Goal: Task Accomplishment & Management: Complete application form

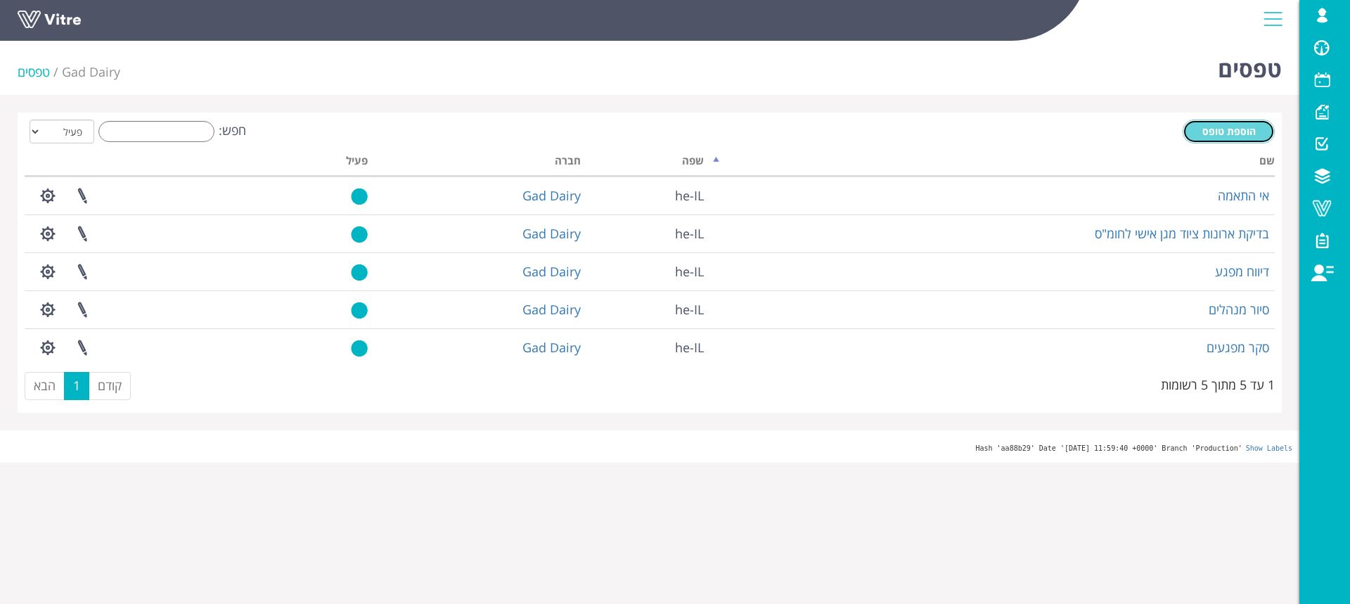
click at [1227, 130] on span "הוספת טופס" at bounding box center [1228, 130] width 53 height 13
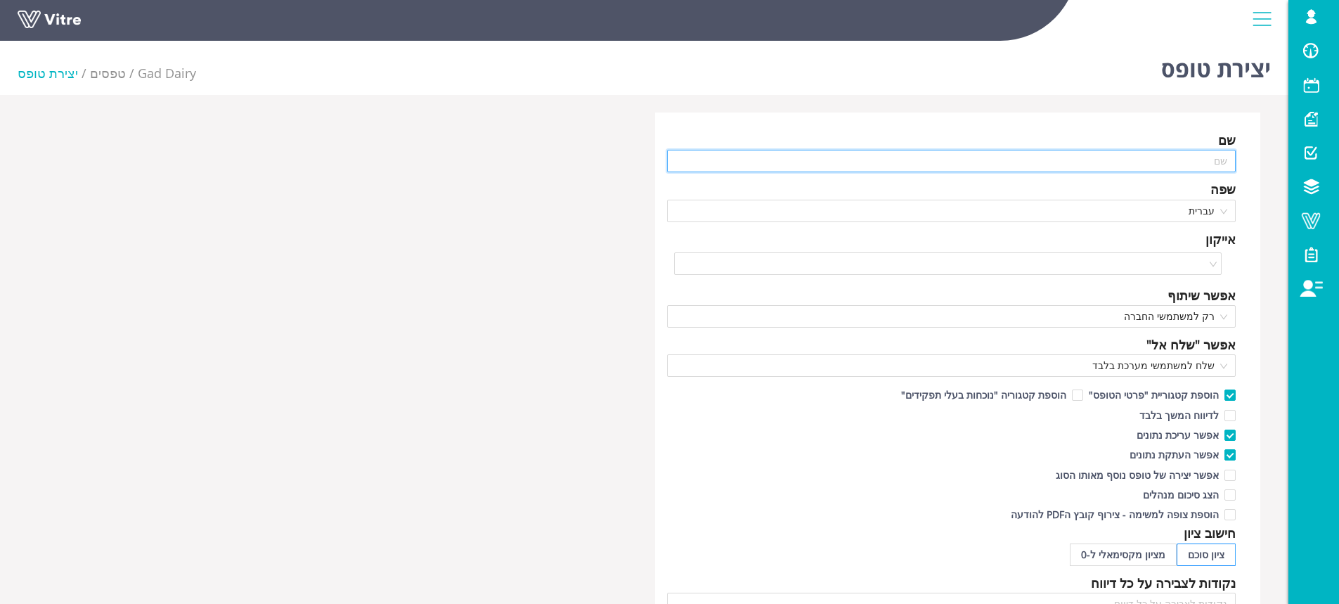
click at [1155, 155] on input "text" at bounding box center [951, 161] width 569 height 22
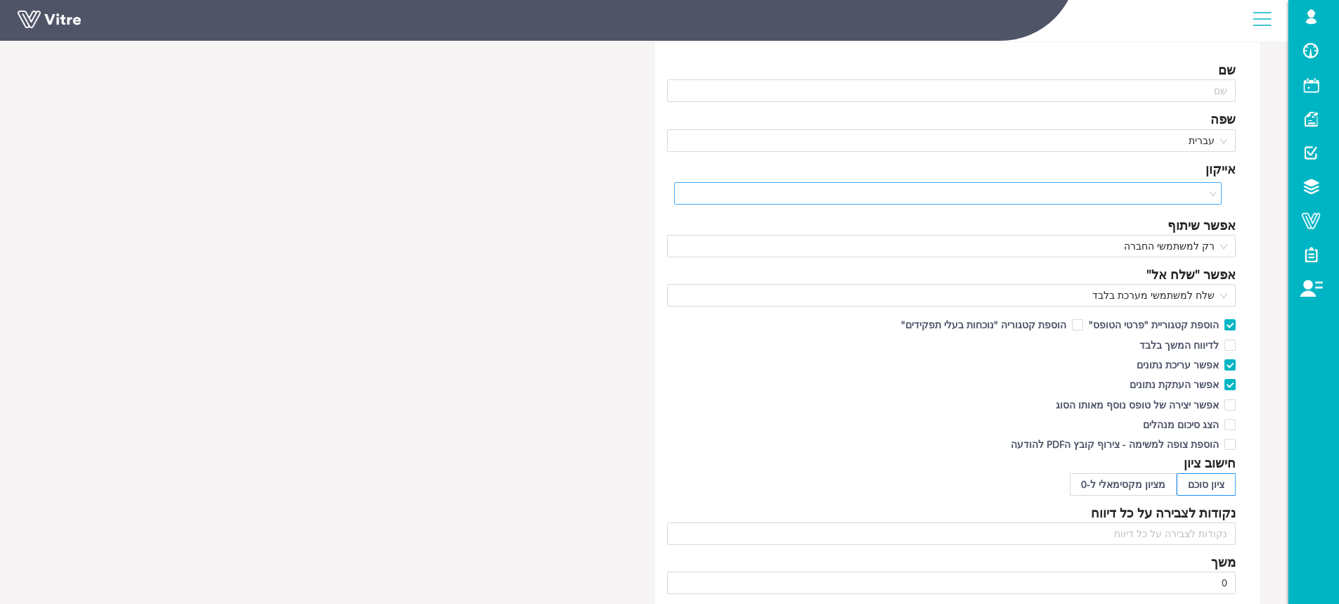
click at [1158, 195] on input "search" at bounding box center [944, 193] width 522 height 21
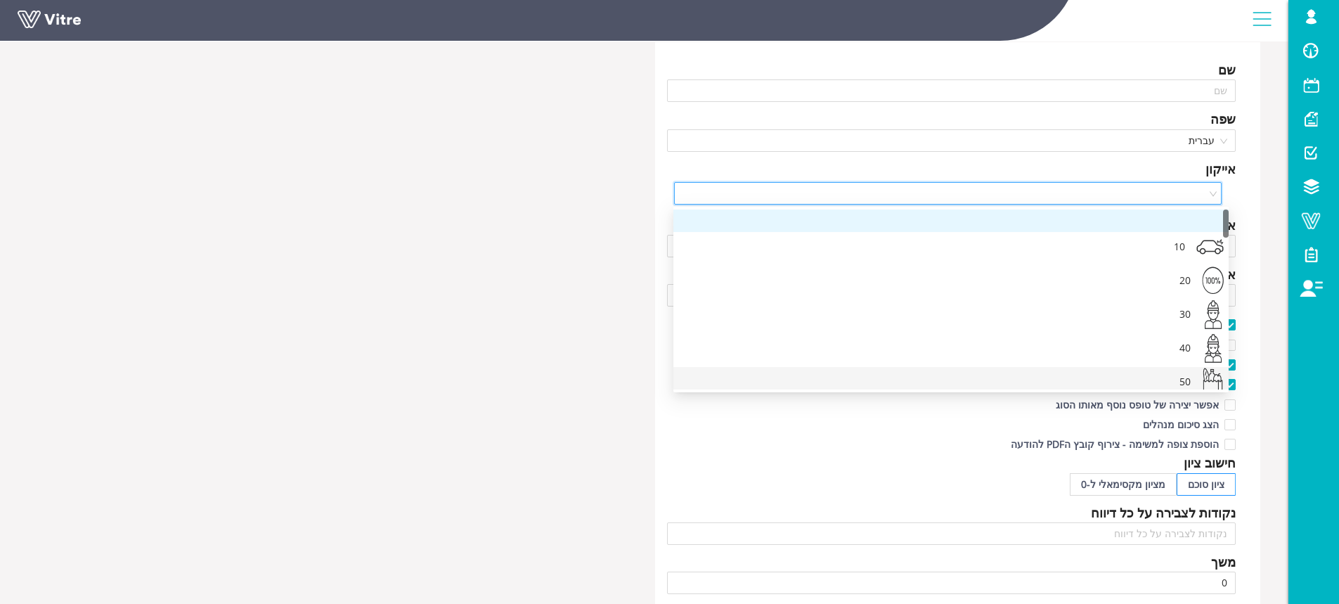
click at [851, 431] on div "הצג סיכום מנהלים" at bounding box center [951, 423] width 569 height 20
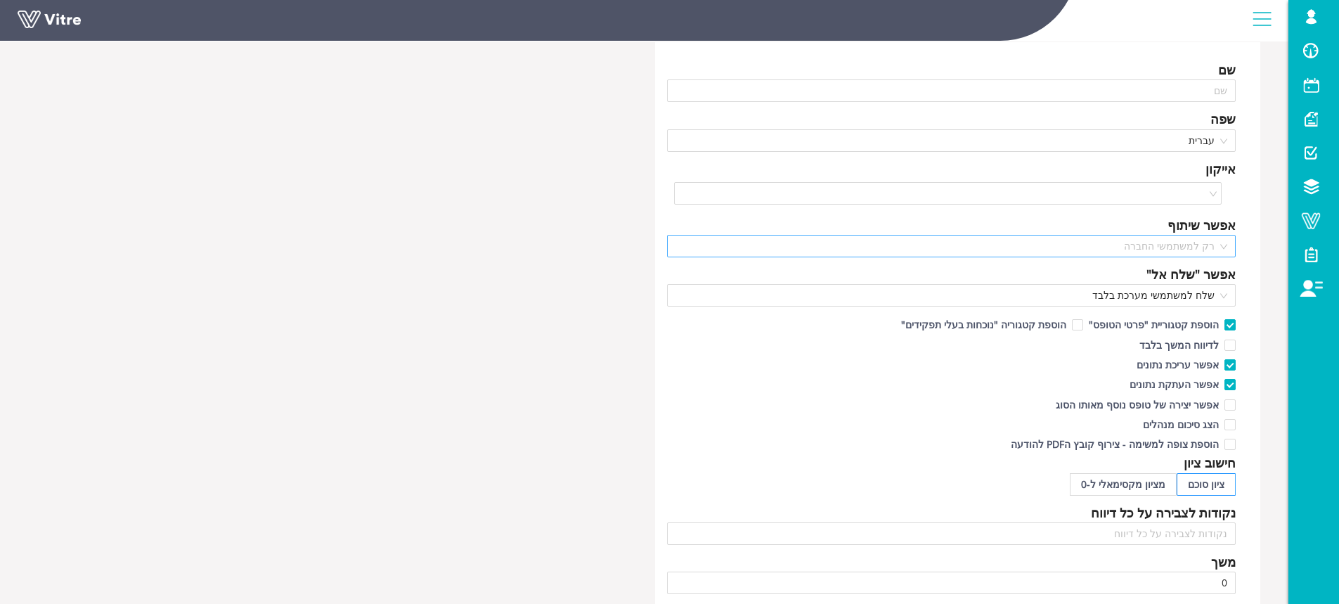
click at [1161, 243] on span "רק למשתמשי החברה" at bounding box center [952, 246] width 553 height 21
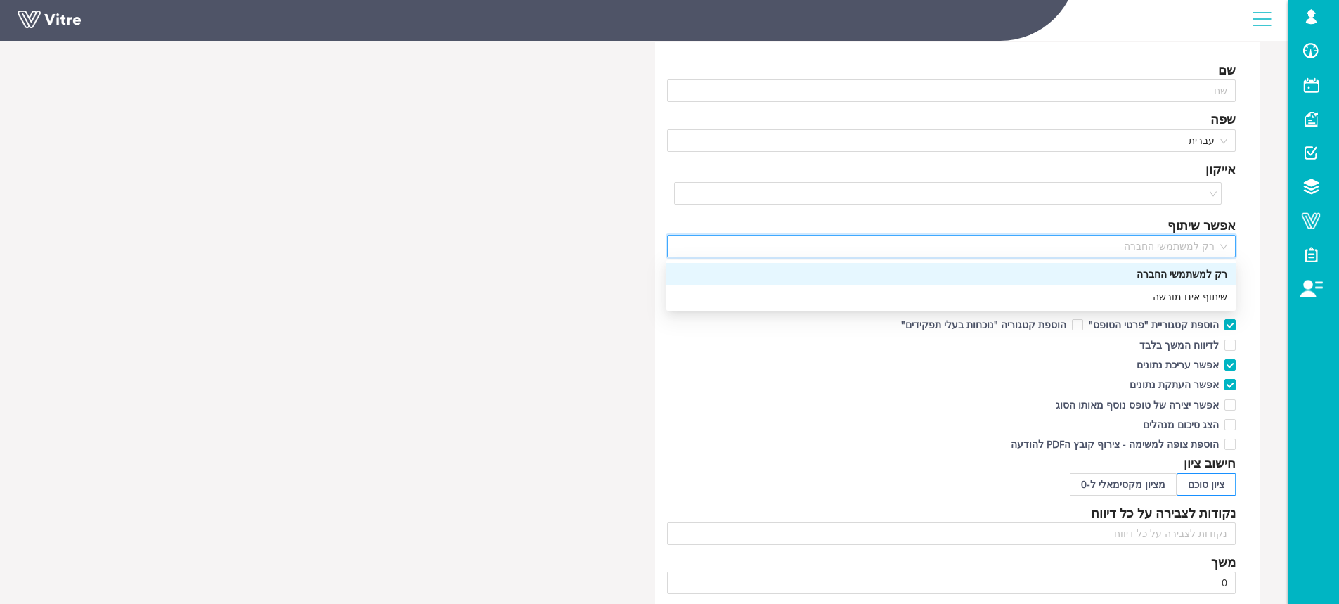
click at [1161, 244] on span "רק למשתמשי החברה" at bounding box center [952, 246] width 553 height 21
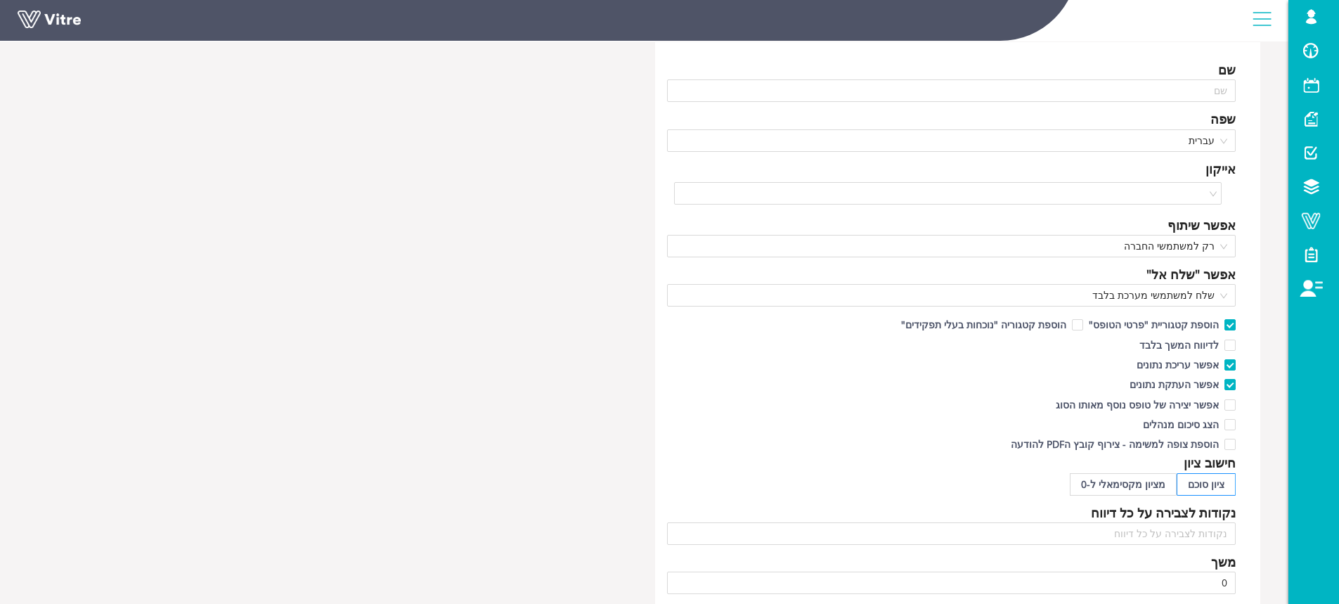
click at [791, 418] on div "הצג סיכום מנהלים" at bounding box center [951, 423] width 569 height 20
click at [1206, 292] on span "שלח למשתמשי מערכת בלבד" at bounding box center [952, 295] width 553 height 21
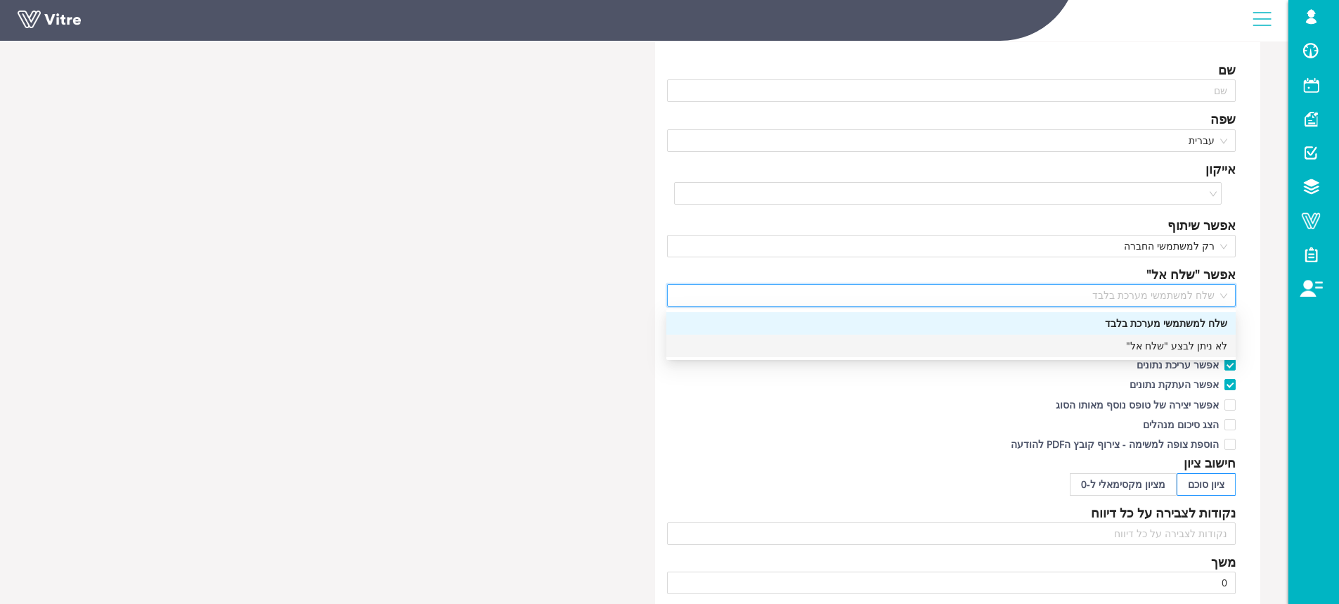
click at [897, 410] on div "אפשר יצירה של טופס נוסף מאותו הסוג" at bounding box center [951, 404] width 569 height 20
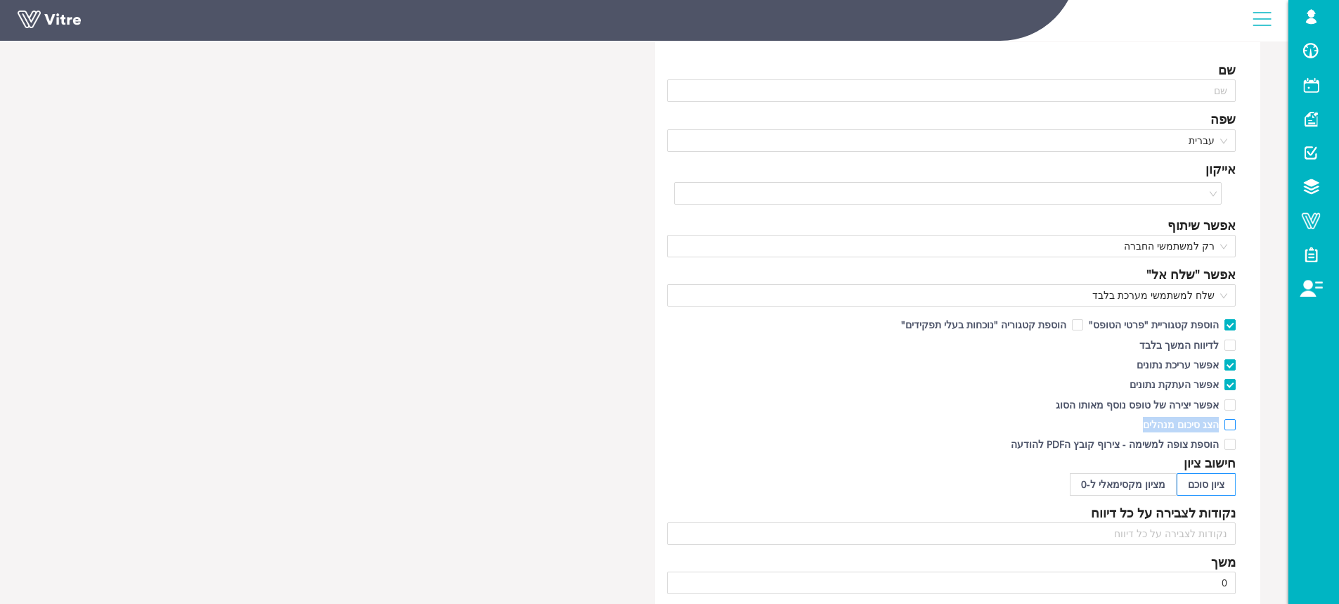
drag, startPoint x: 1120, startPoint y: 423, endPoint x: 1219, endPoint y: 427, distance: 99.2
click at [1219, 427] on div "הצג סיכום מנהלים" at bounding box center [951, 423] width 569 height 20
click at [1084, 423] on div "הצג סיכום מנהלים" at bounding box center [951, 423] width 569 height 20
drag, startPoint x: 1084, startPoint y: 423, endPoint x: 1218, endPoint y: 426, distance: 133.6
click at [1218, 426] on div "הצג סיכום מנהלים" at bounding box center [951, 423] width 569 height 20
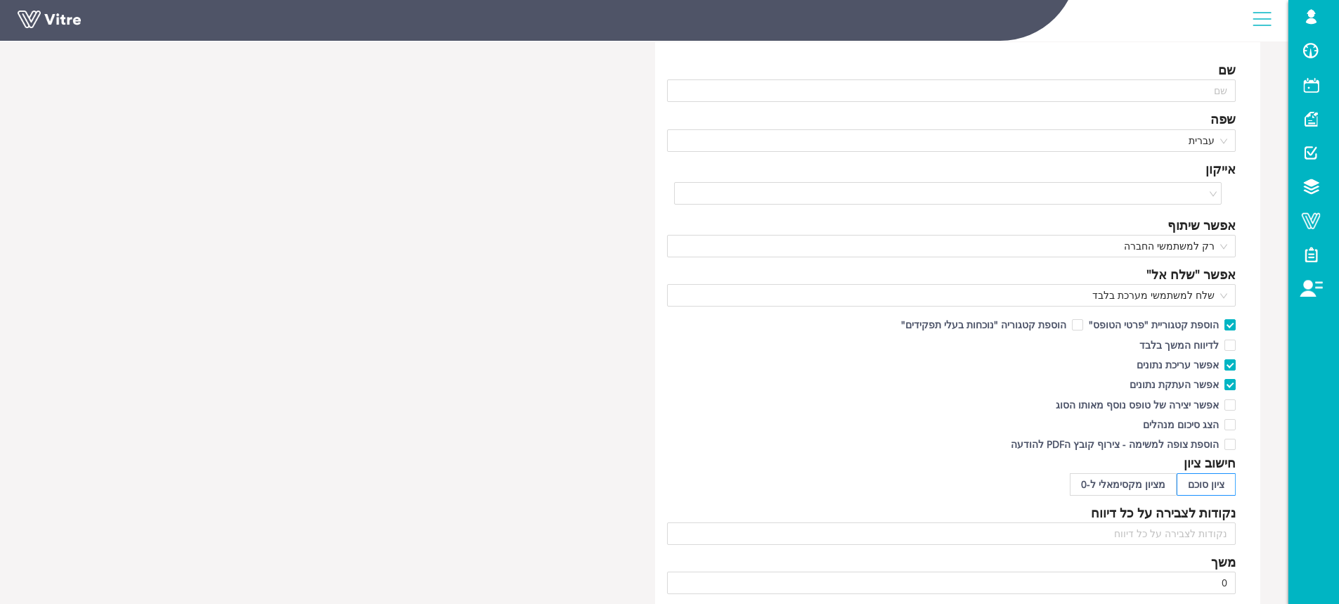
click at [1136, 422] on div "הצג סיכום מנהלים" at bounding box center [951, 423] width 569 height 20
drag, startPoint x: 1111, startPoint y: 427, endPoint x: 1201, endPoint y: 432, distance: 90.1
click at [1201, 432] on div "הצג סיכום מנהלים" at bounding box center [951, 423] width 569 height 20
click at [1125, 424] on div "הצג סיכום מנהלים" at bounding box center [951, 423] width 569 height 20
click at [1216, 420] on span "הצג סיכום מנהלים" at bounding box center [1180, 424] width 87 height 13
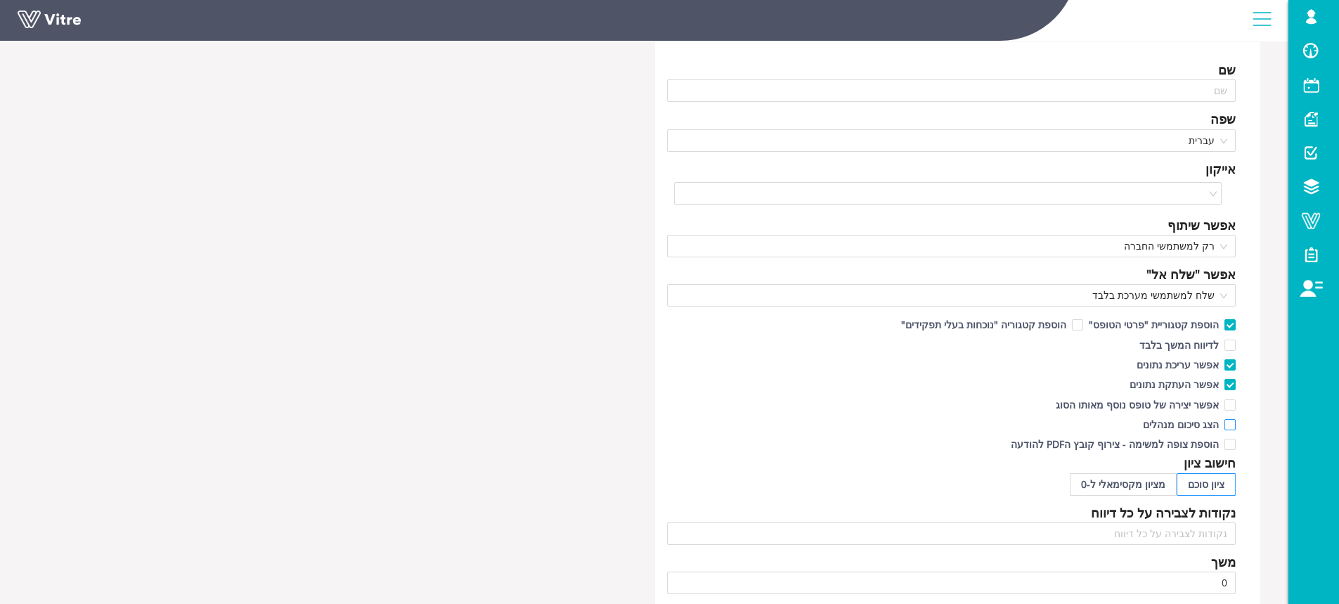
click at [1223, 422] on input "הצג סיכום מנהלים" at bounding box center [1229, 428] width 13 height 13
checkbox input "true"
drag, startPoint x: 1090, startPoint y: 425, endPoint x: 1180, endPoint y: 426, distance: 90.0
click at [1180, 426] on div "הצג סיכום מנהלים" at bounding box center [951, 423] width 569 height 20
click at [1123, 417] on div "הצג סיכום מנהלים" at bounding box center [951, 423] width 569 height 20
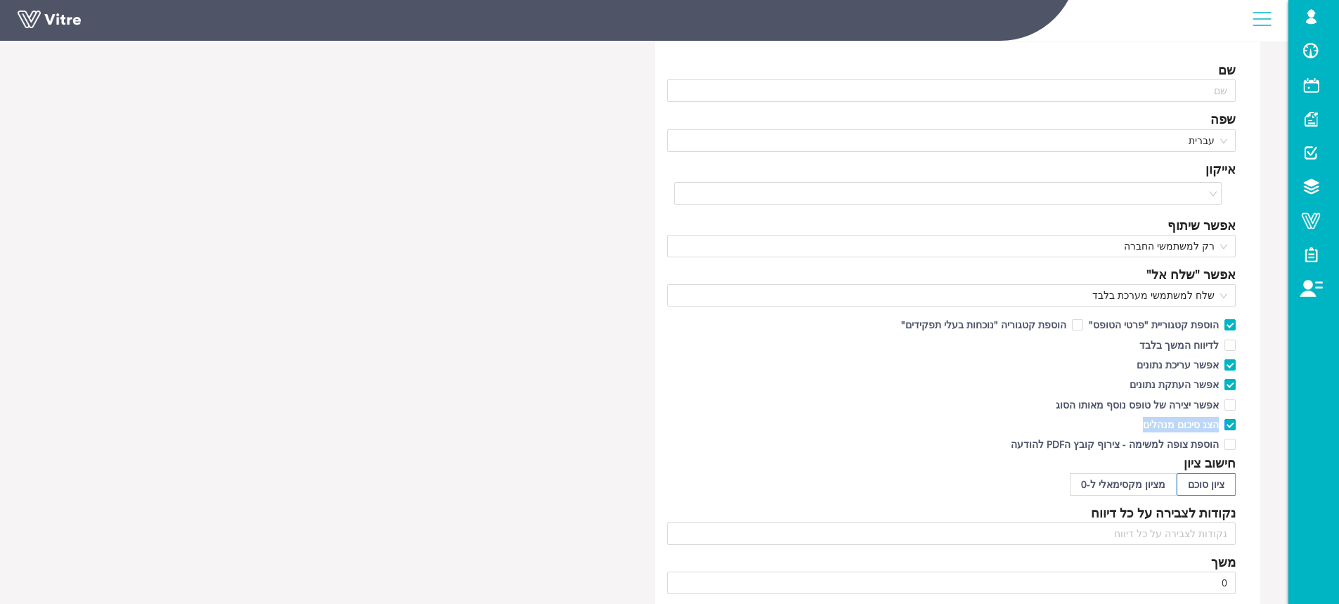
drag, startPoint x: 1126, startPoint y: 424, endPoint x: 1220, endPoint y: 425, distance: 94.2
click at [1220, 425] on div "הצג סיכום מנהלים" at bounding box center [951, 423] width 569 height 20
click at [1098, 420] on div "הצג סיכום מנהלים" at bounding box center [951, 423] width 569 height 20
drag, startPoint x: 1087, startPoint y: 427, endPoint x: 1245, endPoint y: 420, distance: 158.3
click at [1245, 420] on div "שם שפה עברית אייקון אפשר שיתוף רק למשתמשי החברה אפשר "שלח אל" שלח למשתמשי מערכת…" at bounding box center [958, 510] width 606 height 936
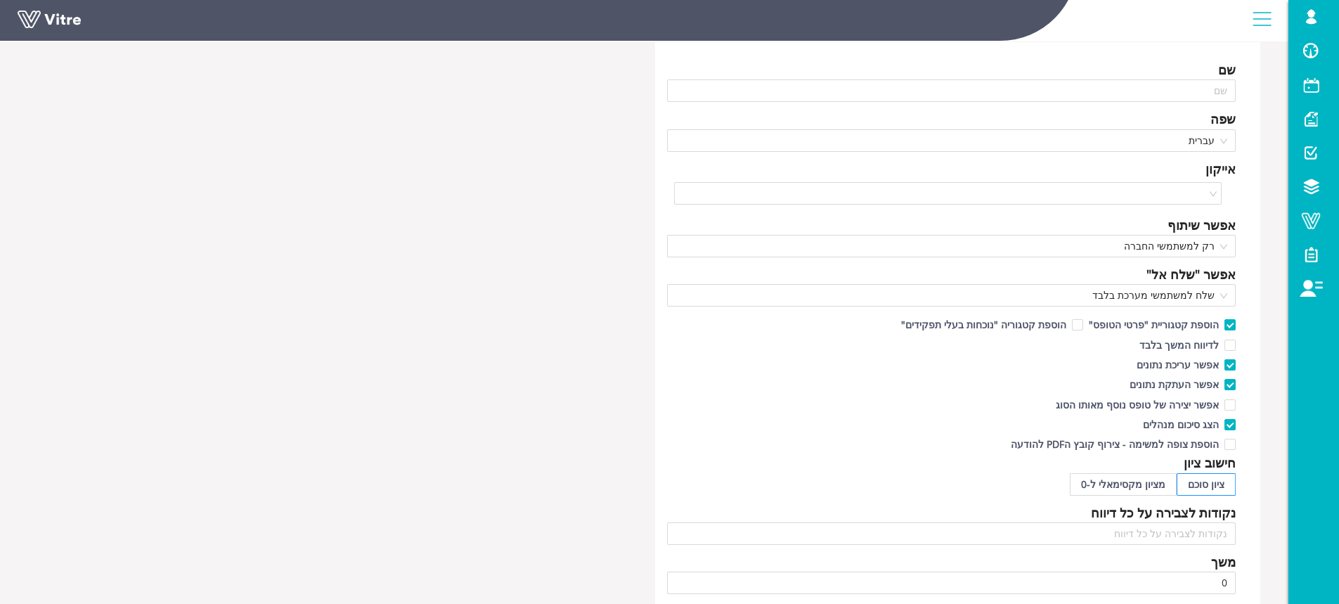
click at [1255, 425] on div "שם שפה עברית אייקון אפשר שיתוף רק למשתמשי החברה אפשר "שלח אל" שלח למשתמשי מערכת…" at bounding box center [958, 510] width 606 height 936
drag, startPoint x: 1252, startPoint y: 425, endPoint x: 1131, endPoint y: 426, distance: 120.9
click at [1133, 426] on div "שם שפה עברית אייקון אפשר שיתוף רק למשתמשי החברה אפשר "שלח אל" שלח למשתמשי מערכת…" at bounding box center [958, 510] width 606 height 936
click at [1131, 426] on div "הצג סיכום מנהלים" at bounding box center [951, 423] width 569 height 20
drag, startPoint x: 1107, startPoint y: 425, endPoint x: 1220, endPoint y: 426, distance: 113.9
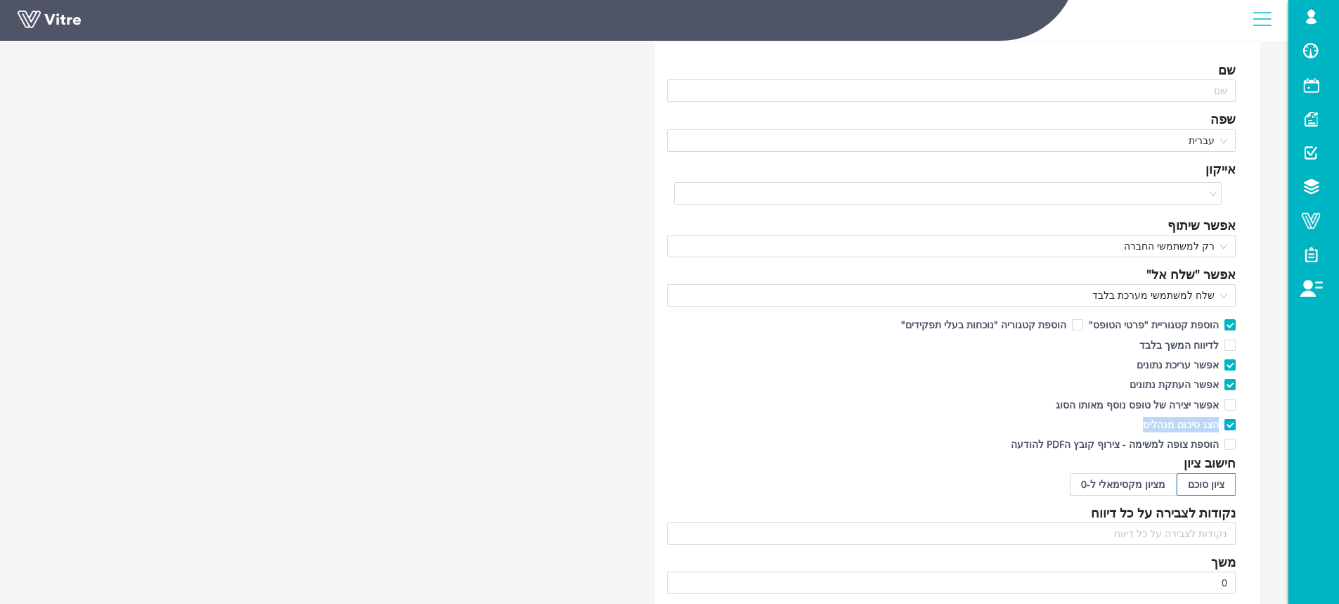
click at [1220, 426] on div "הצג סיכום מנהלים" at bounding box center [951, 423] width 569 height 20
click at [1113, 424] on div "הצג סיכום מנהלים" at bounding box center [951, 423] width 569 height 20
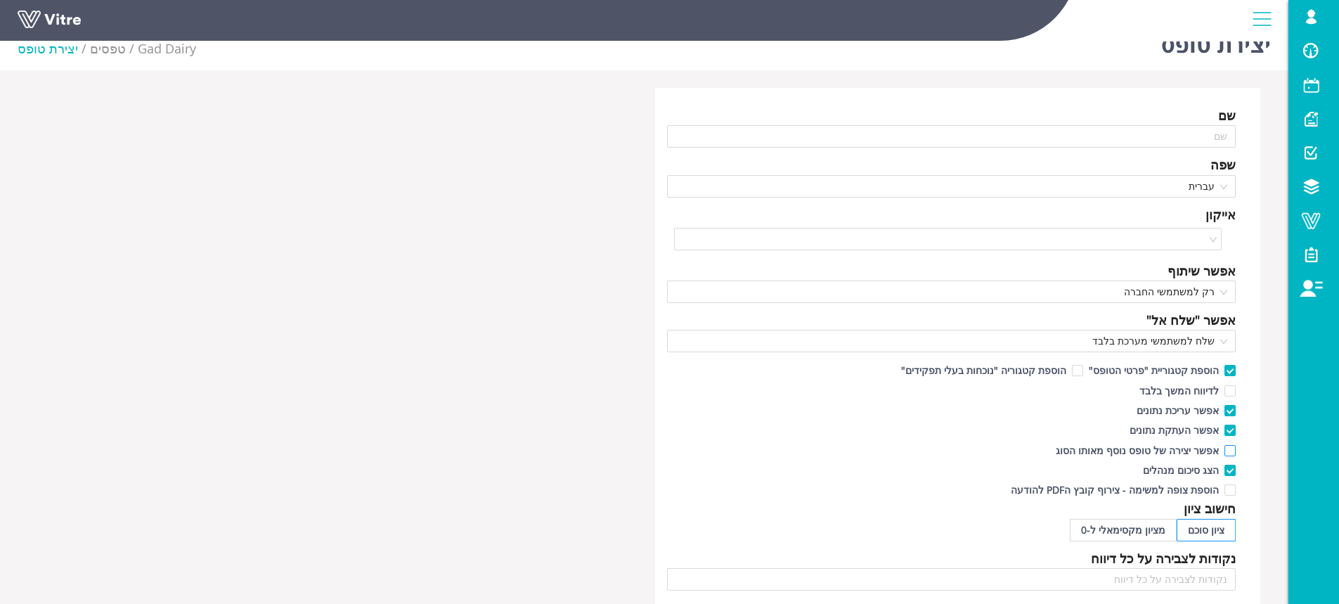
scroll to position [0, 0]
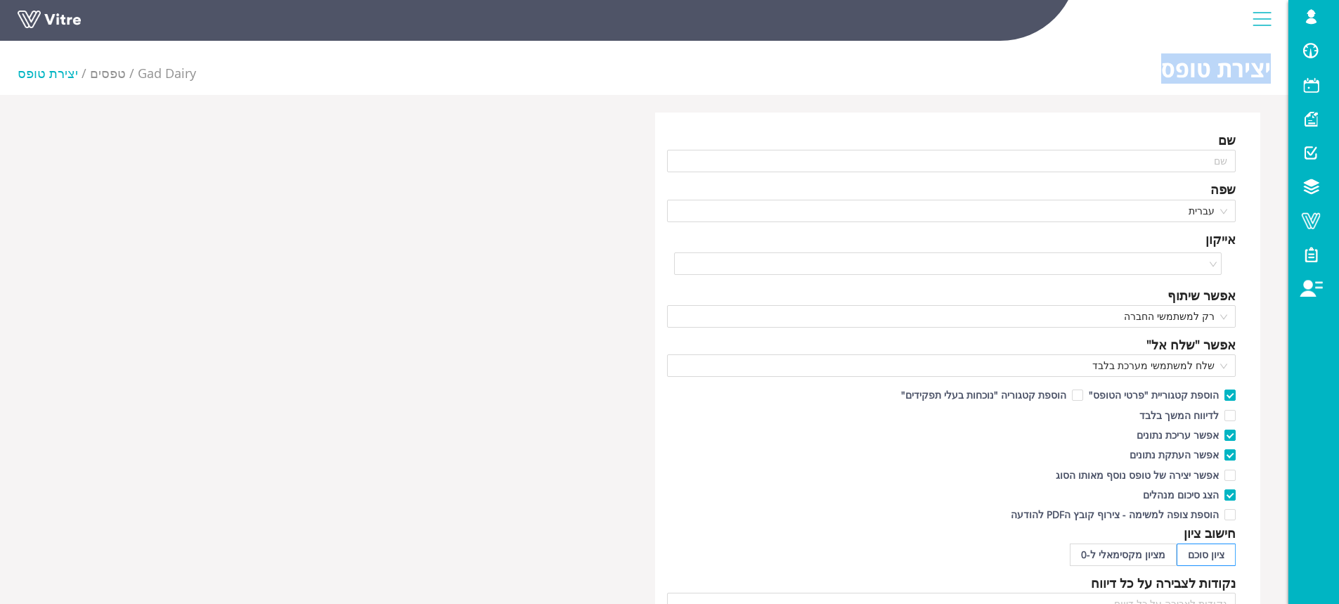
drag, startPoint x: 1151, startPoint y: 74, endPoint x: 1270, endPoint y: 67, distance: 119.0
click at [1270, 67] on div "יצירת טופס Gad Dairy טפסים יצירת טופס" at bounding box center [644, 65] width 1289 height 60
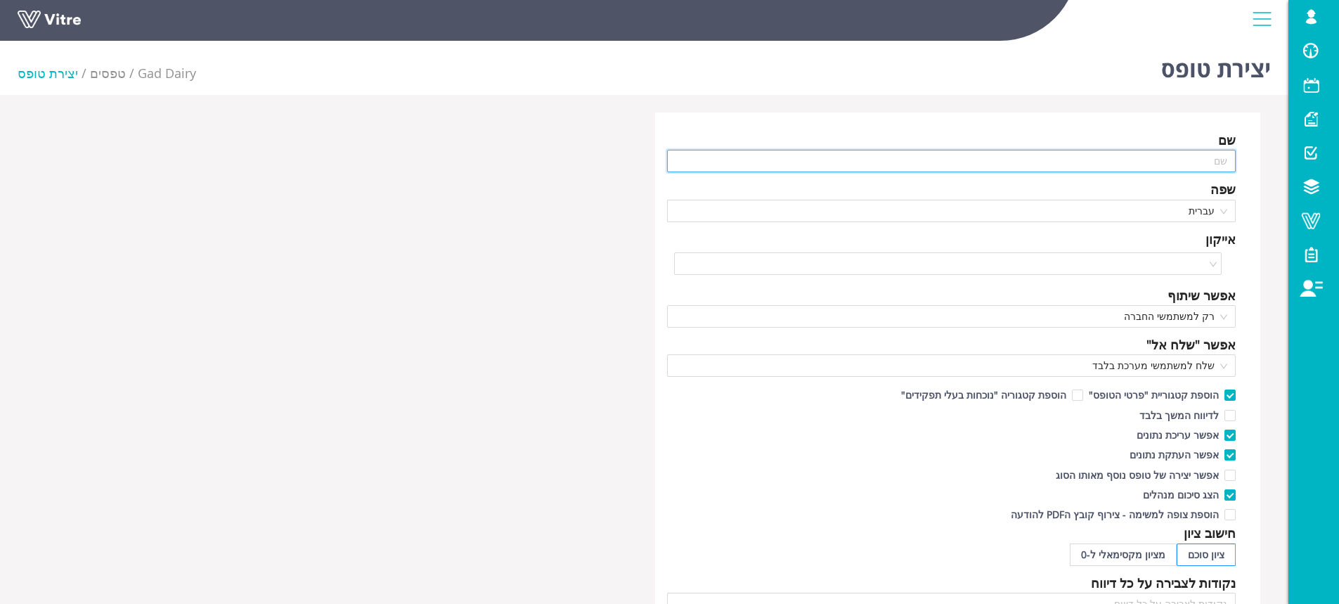
click at [1151, 155] on input "text" at bounding box center [951, 161] width 569 height 22
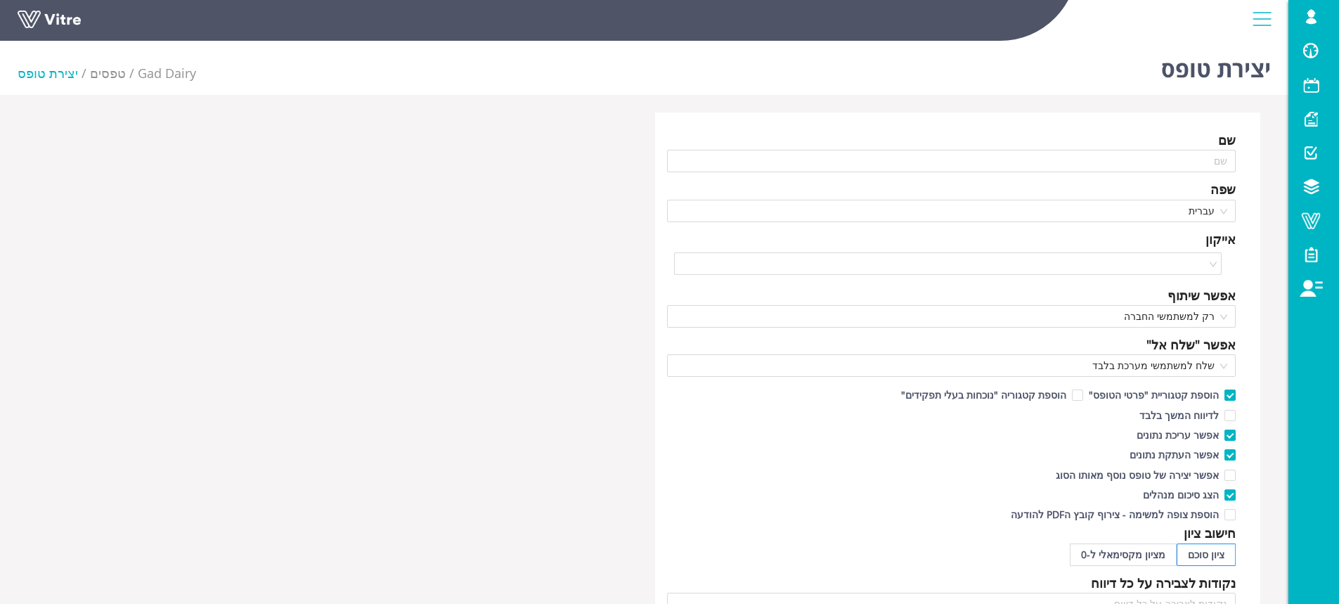
drag, startPoint x: 1209, startPoint y: 51, endPoint x: 1261, endPoint y: 49, distance: 51.3
click at [1261, 41] on div "lishay@vitre.io פרופיל התראות והודעות בחירת חברה עברית English Español Français…" at bounding box center [644, 20] width 1289 height 41
click at [32, 75] on li "יצירת טופס" at bounding box center [54, 73] width 72 height 20
click at [161, 78] on span "Gad Dairy" at bounding box center [167, 73] width 58 height 17
click at [102, 75] on link "טפסים" at bounding box center [108, 73] width 36 height 17
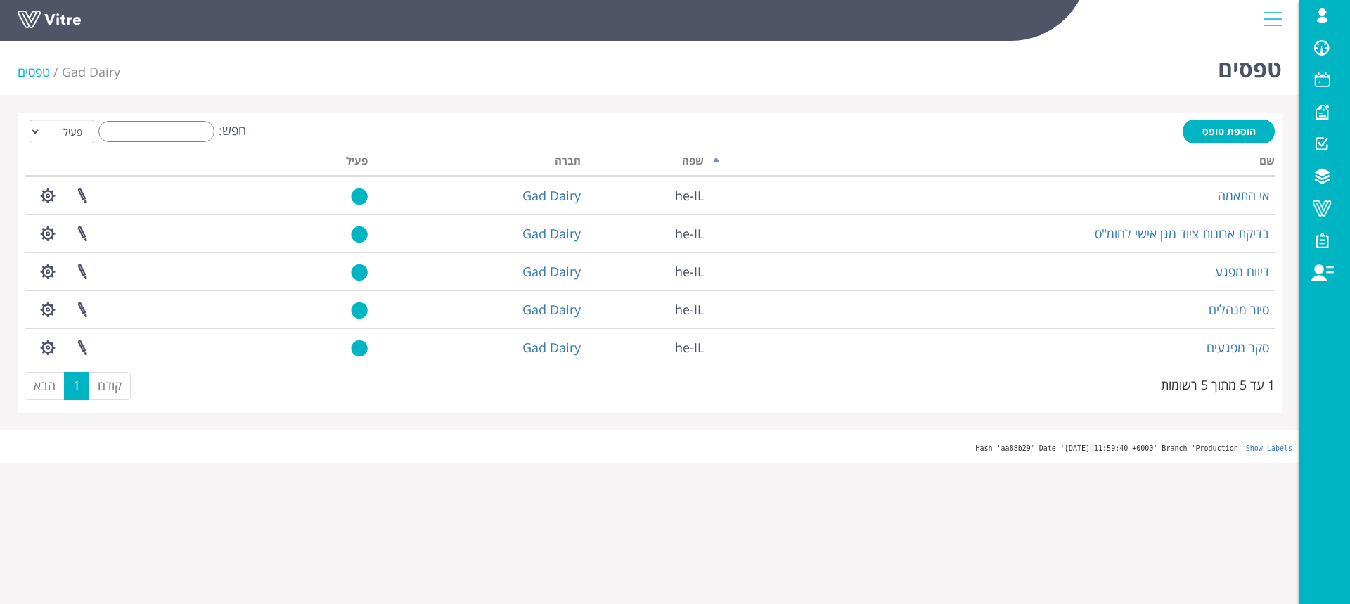
drag, startPoint x: 1242, startPoint y: 125, endPoint x: 1004, endPoint y: 127, distance: 237.6
click at [846, 135] on div "חפש: הכל פעיל לא פעיל" at bounding box center [650, 133] width 1250 height 26
click at [1187, 137] on link "הוספת טופס" at bounding box center [1228, 132] width 92 height 24
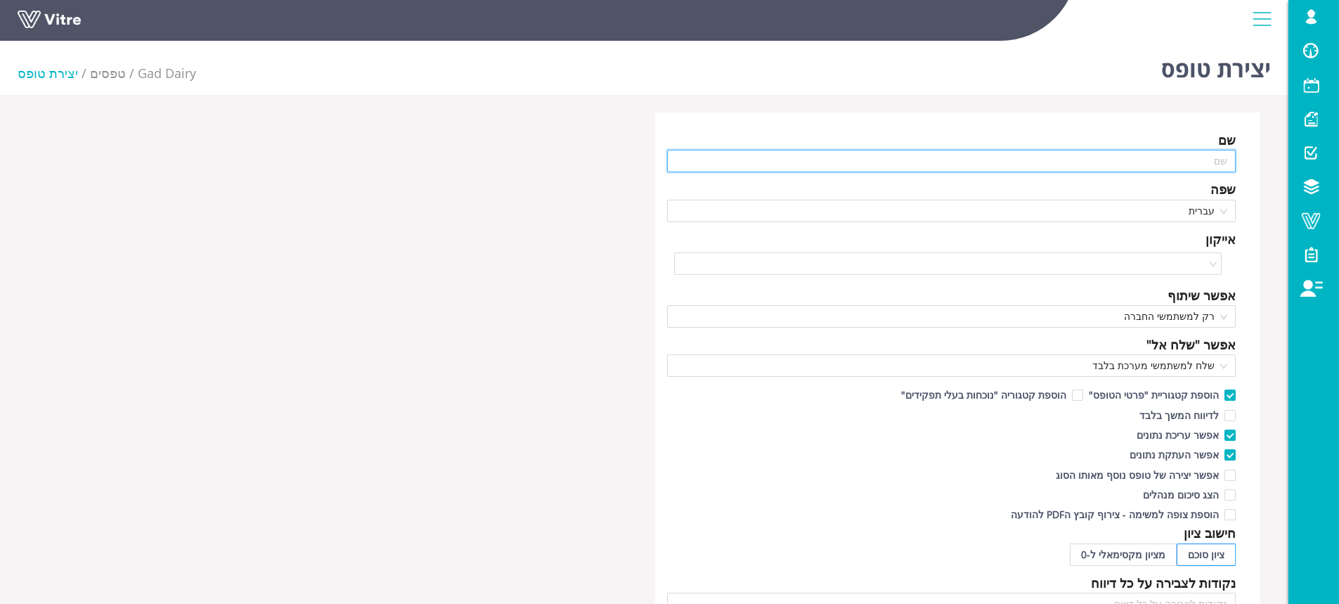
click at [1154, 157] on input "text" at bounding box center [951, 161] width 569 height 22
click at [1199, 203] on span "עברית" at bounding box center [952, 210] width 553 height 21
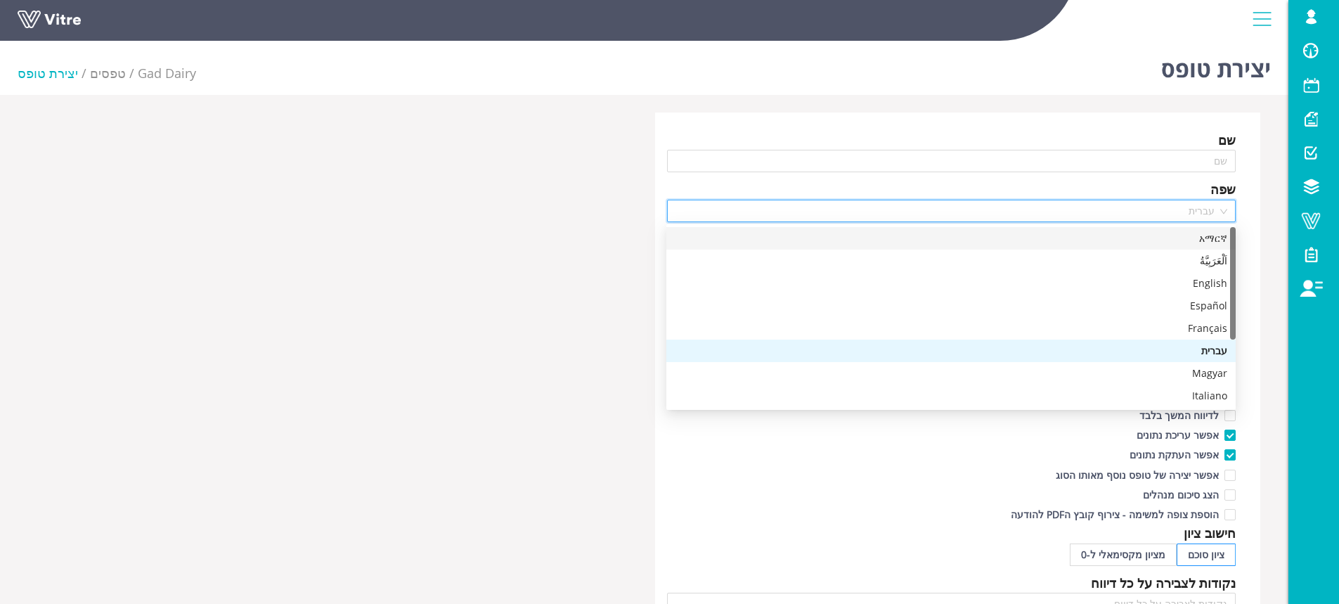
click at [533, 231] on div "שם שפה עברית אייקון אפשר שיתוף רק למשתמשי החברה אפשר "שלח אל" שלח למשתמשי מערכת…" at bounding box center [644, 580] width 1253 height 936
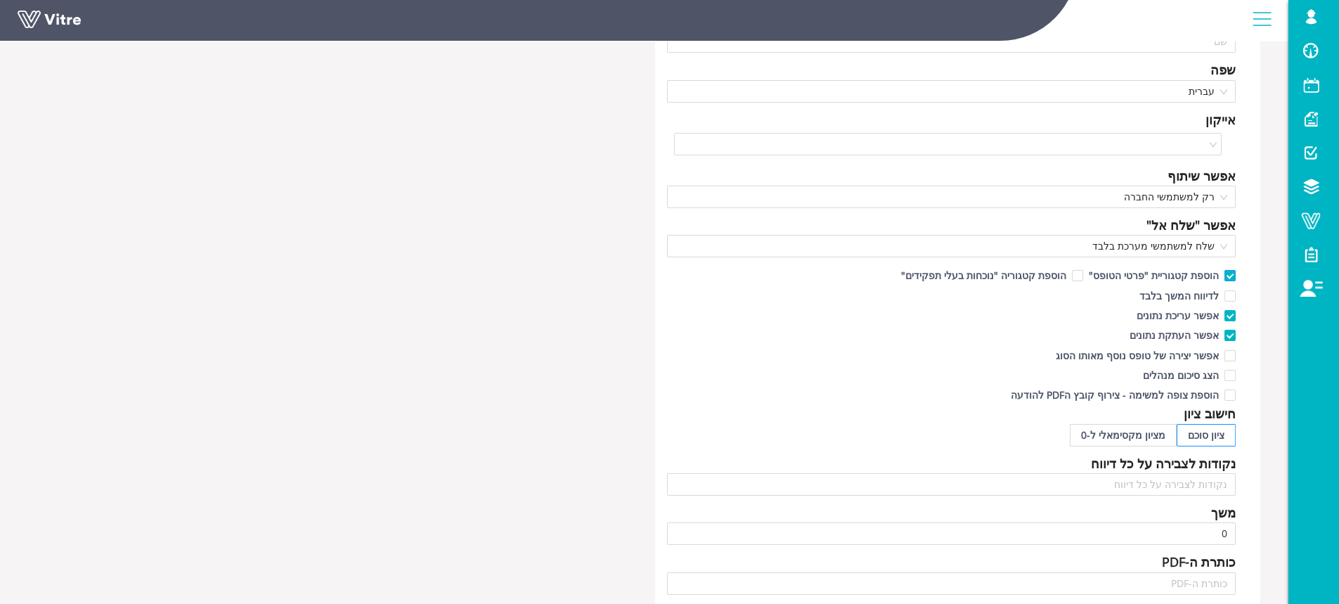
scroll to position [141, 0]
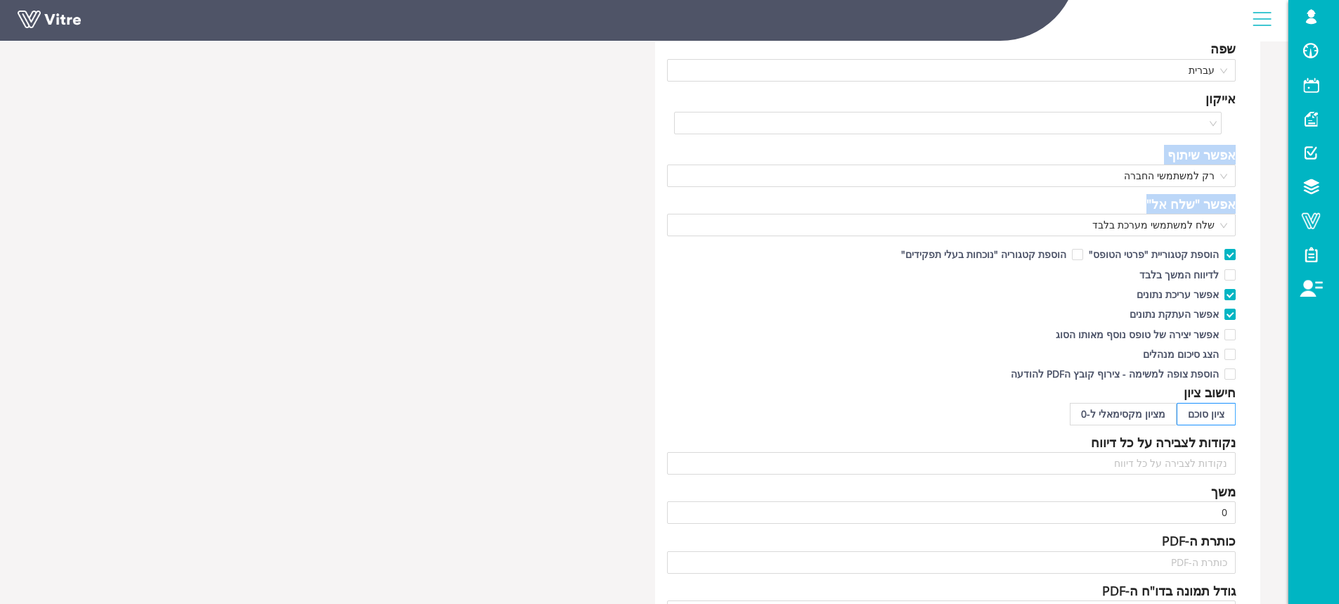
drag, startPoint x: 1245, startPoint y: 122, endPoint x: 1248, endPoint y: 219, distance: 97.8
click at [1248, 219] on div "שם שפה עברית אייקון אפשר שיתוף רק למשתמשי החברה אפשר "שלח אל" שלח למשתמשי מערכת…" at bounding box center [958, 440] width 606 height 936
click at [1103, 197] on div "אפשר "שלח אל"" at bounding box center [951, 204] width 569 height 20
click at [1111, 181] on span "רק למשתמשי החברה" at bounding box center [952, 175] width 553 height 21
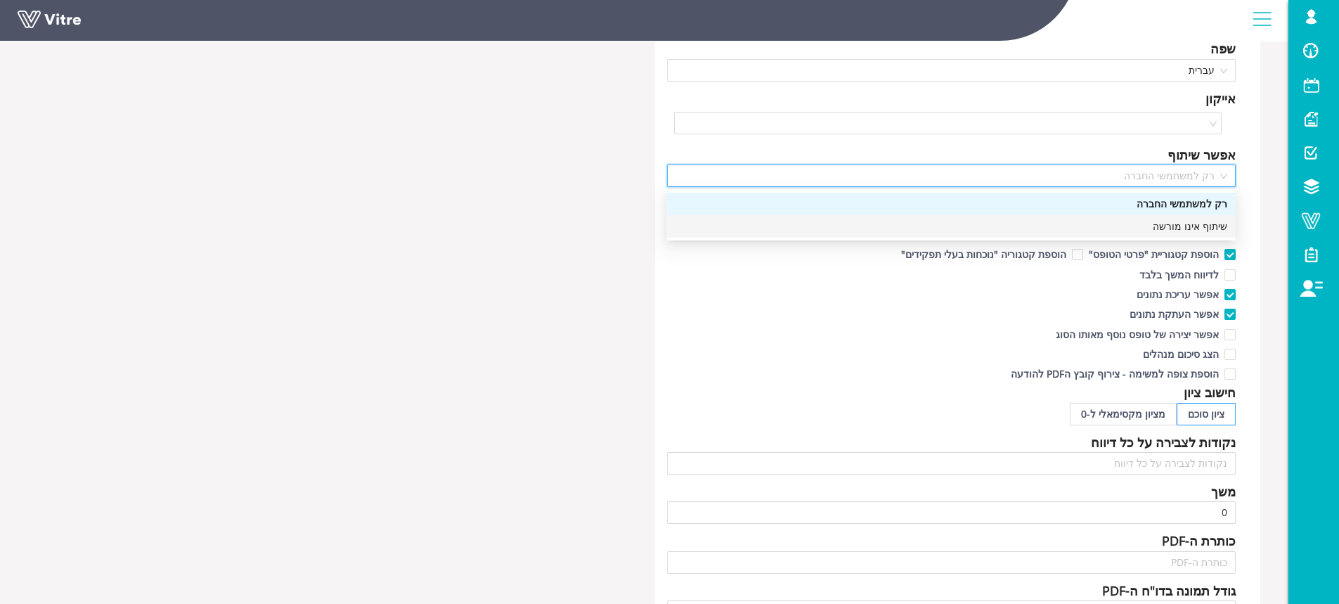
click at [560, 241] on div "שם שפה עברית אייקון אפשר שיתוף רק למשתמשי החברה אפשר "שלח אל" שלח למשתמשי מערכת…" at bounding box center [644, 440] width 1253 height 936
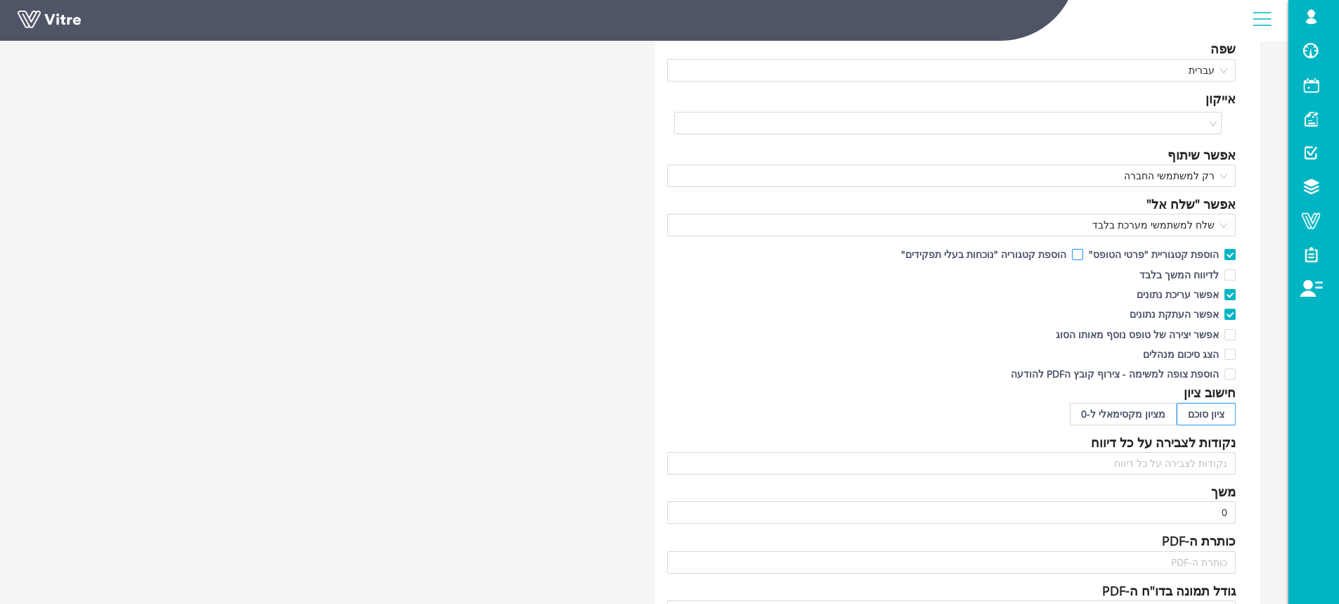
scroll to position [211, 0]
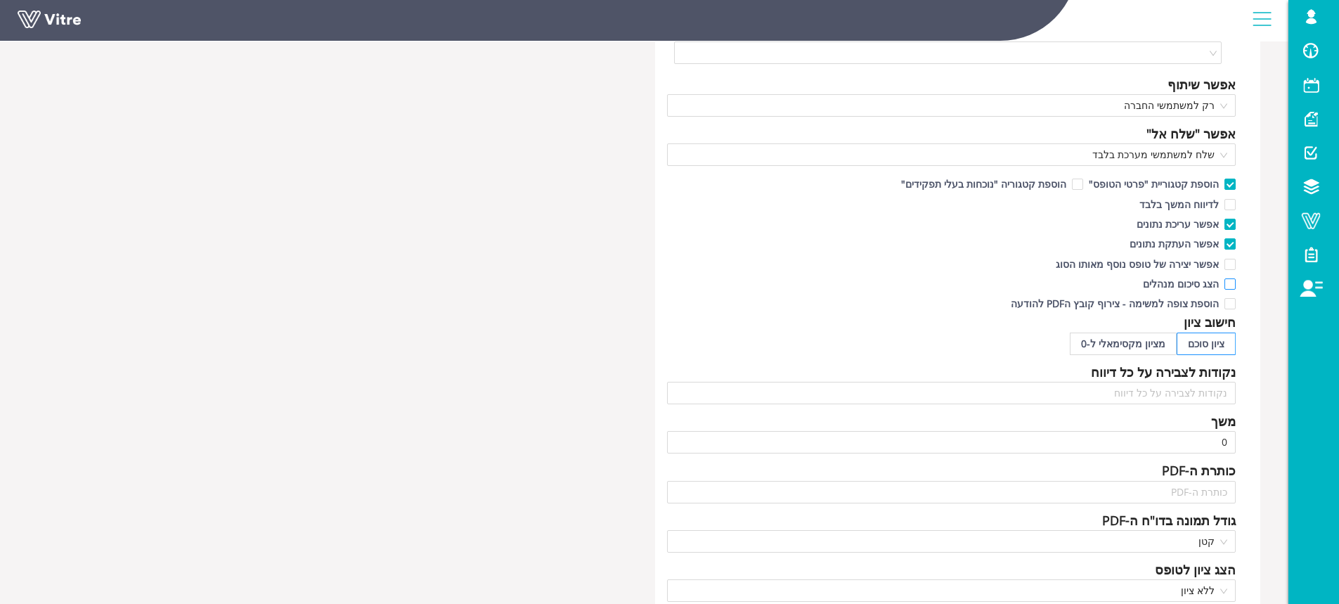
click at [1226, 284] on input "הצג סיכום מנהלים" at bounding box center [1229, 287] width 13 height 13
drag, startPoint x: 1137, startPoint y: 292, endPoint x: 1225, endPoint y: 295, distance: 87.9
click at [1195, 298] on div "שם שפה עברית אייקון אפשר שיתוף רק למשתמשי החברה אפשר "שלח אל" שלח למשתמשי מערכת…" at bounding box center [958, 370] width 606 height 936
click at [1230, 284] on input "הצג סיכום מנהלים" at bounding box center [1229, 287] width 13 height 13
click at [1237, 283] on div "שם שפה עברית אייקון אפשר שיתוף רק למשתמשי החברה אפשר "שלח אל" שלח למשתמשי מערכת…" at bounding box center [958, 370] width 606 height 936
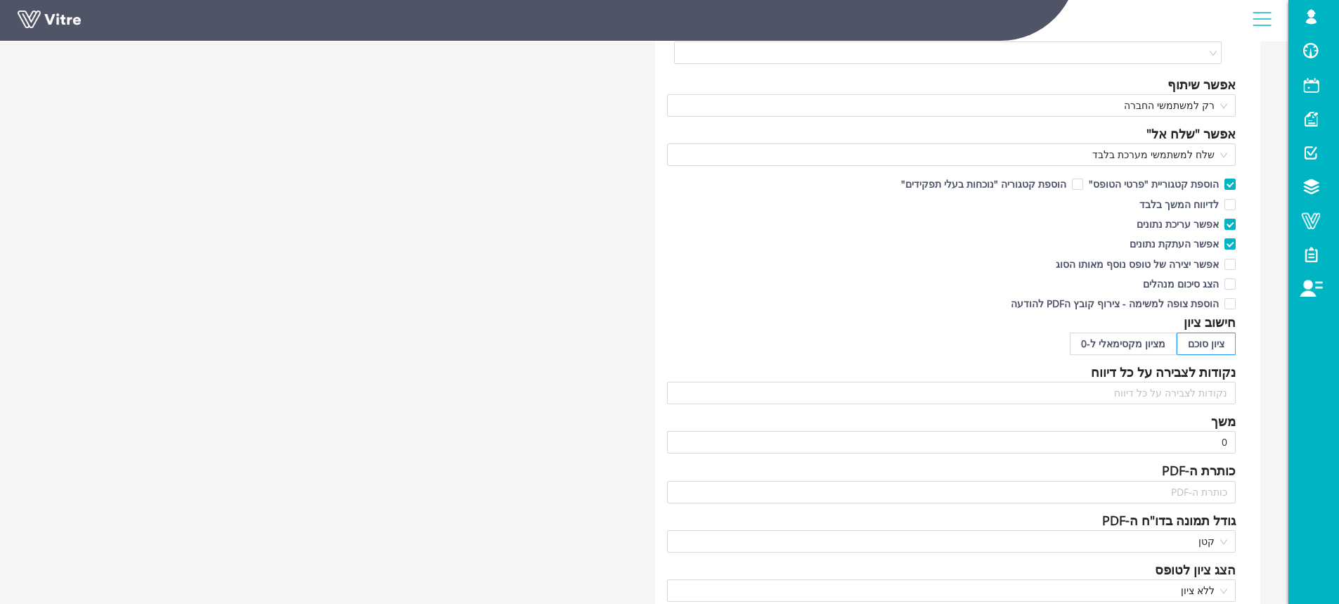
click at [1236, 279] on div "שם שפה עברית אייקון אפשר שיתוף רק למשתמשי החברה אפשר "שלח אל" שלח למשתמשי מערכת…" at bounding box center [958, 370] width 606 height 936
click at [1236, 285] on div "שם שפה עברית אייקון אפשר שיתוף רק למשתמשי החברה אפשר "שלח אל" שלח למשתמשי מערכת…" at bounding box center [958, 370] width 606 height 936
click at [1232, 284] on input "הצג סיכום מנהלים" at bounding box center [1229, 287] width 13 height 13
checkbox input "true"
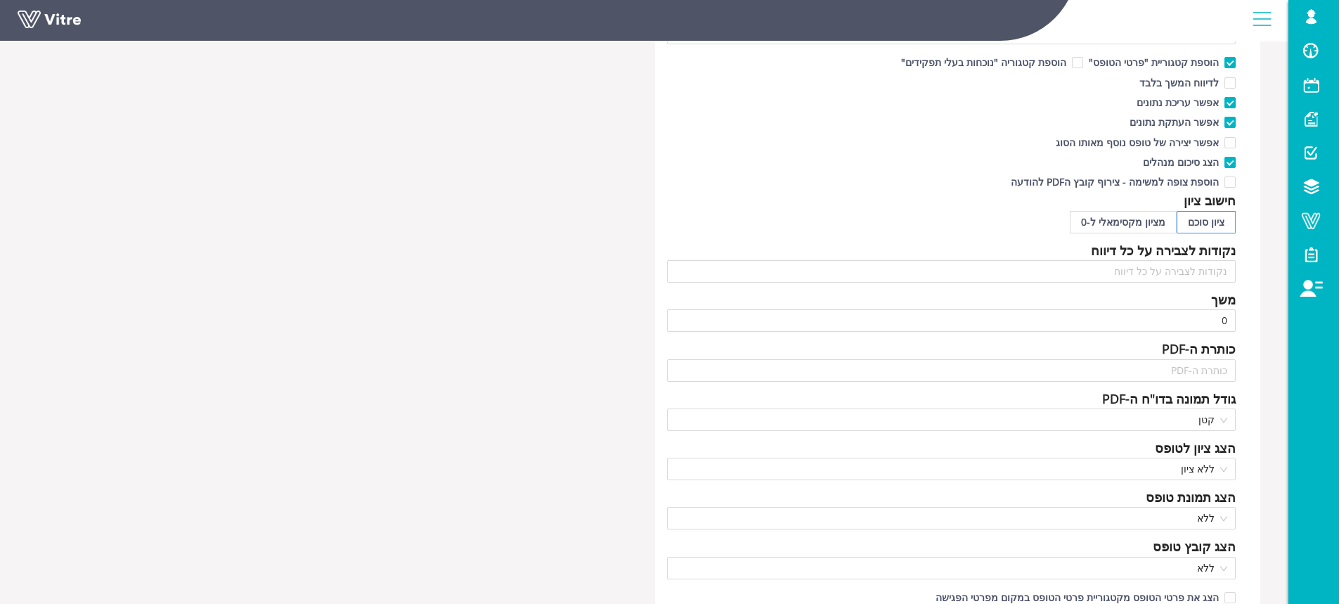
scroll to position [352, 0]
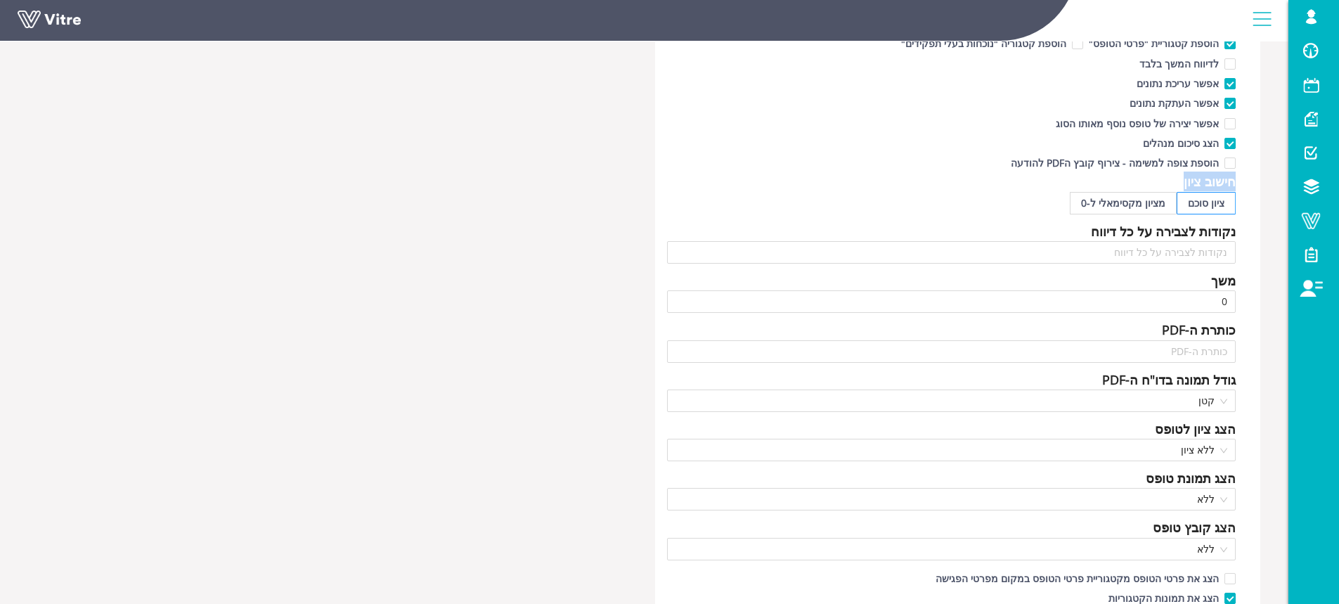
drag, startPoint x: 1245, startPoint y: 183, endPoint x: 1166, endPoint y: 188, distance: 78.9
click at [1166, 188] on div "שם שפה עברית אייקון אפשר שיתוף רק למשתמשי החברה אפשר "שלח אל" שלח למשתמשי מערכת…" at bounding box center [958, 229] width 606 height 936
click at [1153, 184] on div "חישוב ציון" at bounding box center [951, 182] width 569 height 20
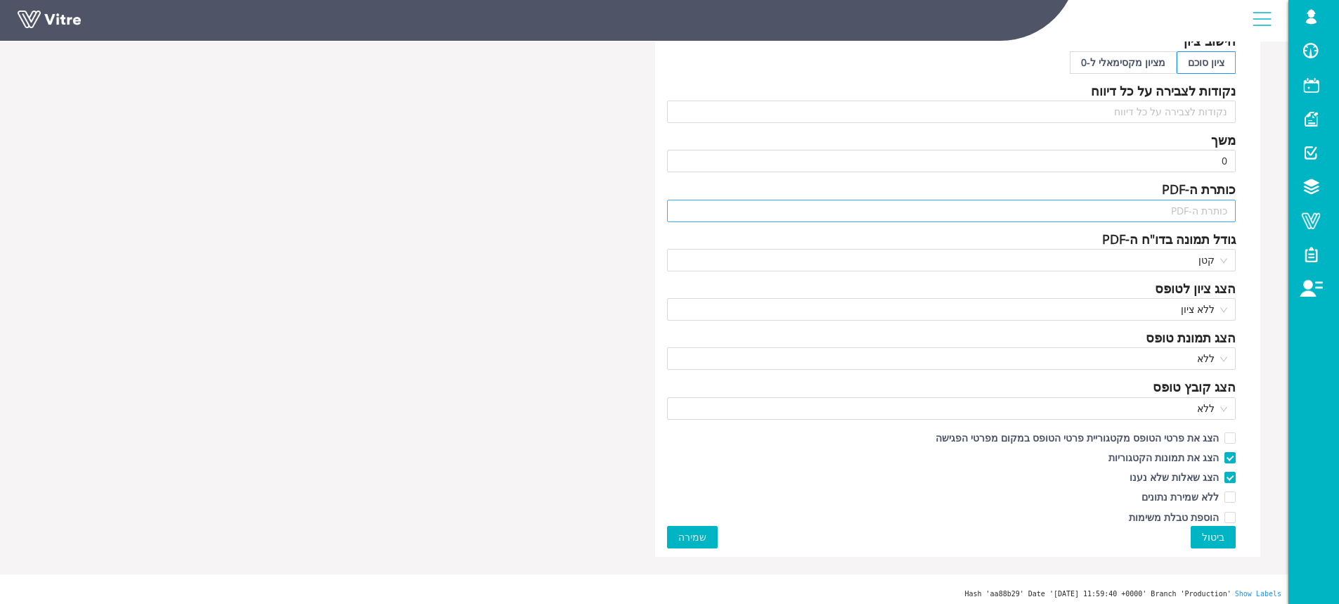
scroll to position [496, 0]
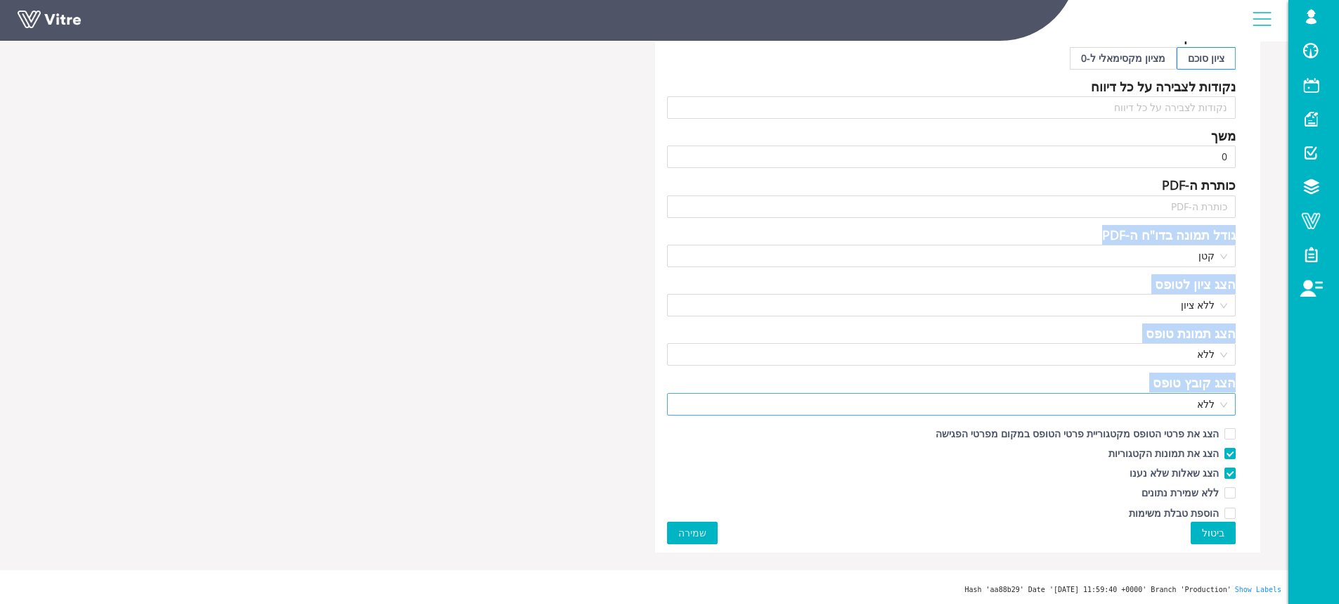
drag, startPoint x: 1241, startPoint y: 226, endPoint x: 983, endPoint y: 413, distance: 318.2
click at [983, 413] on div "שם שפה עברית אייקון אפשר שיתוף רק למשתמשי החברה אפשר "שלח אל" שלח למשתמשי מערכת…" at bounding box center [958, 84] width 606 height 936
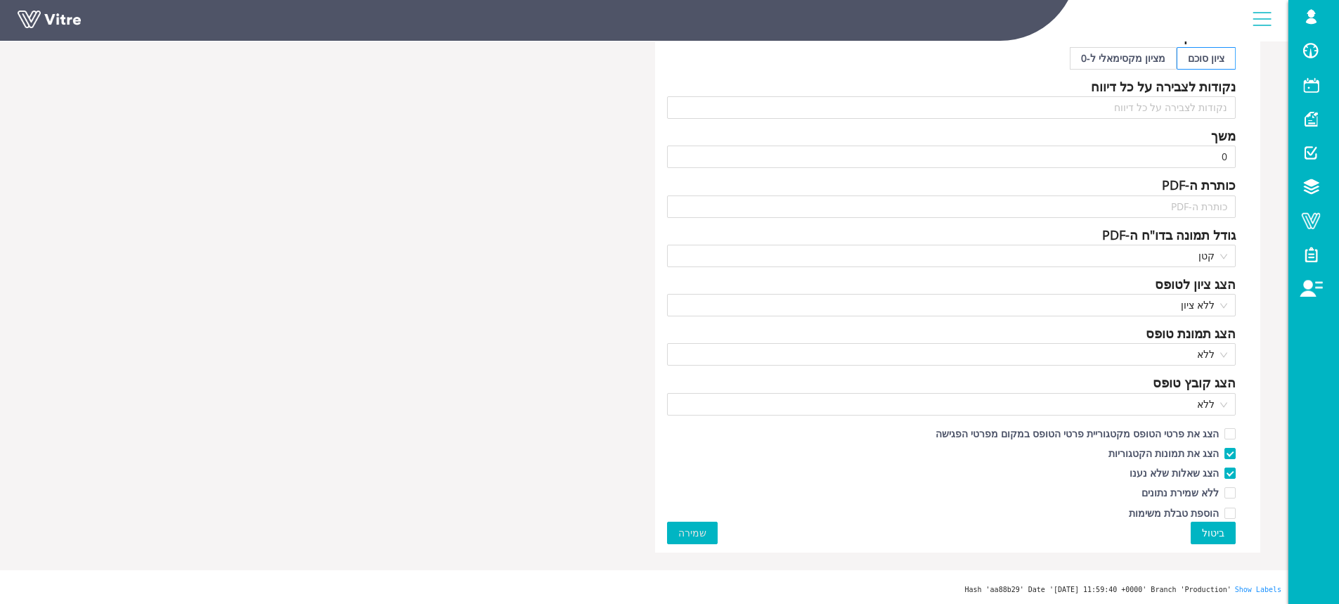
click at [843, 444] on div "הצג את תמונות הקטגוריות" at bounding box center [951, 452] width 569 height 20
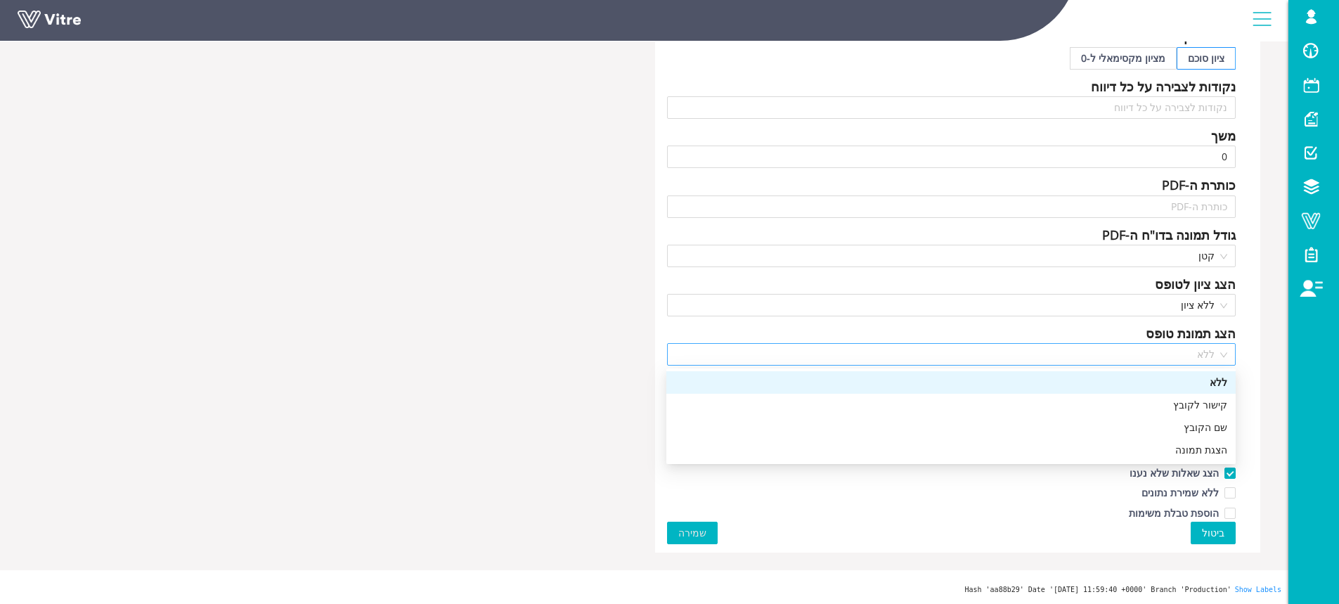
click at [1197, 356] on span "ללא" at bounding box center [952, 354] width 553 height 21
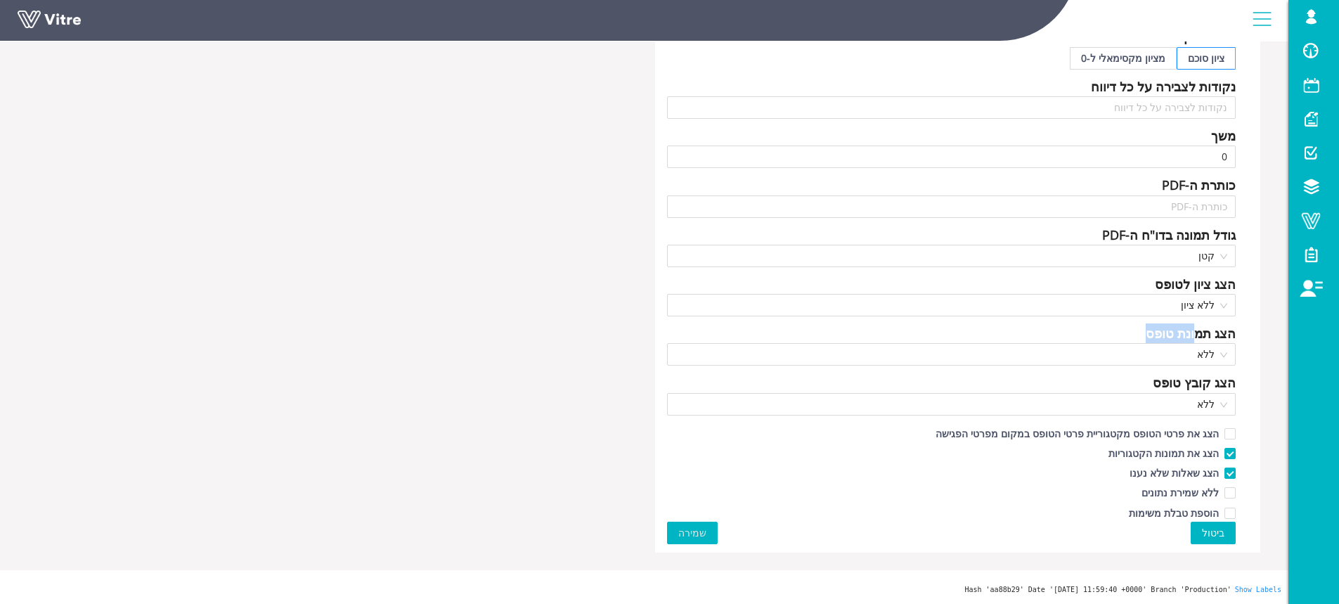
drag, startPoint x: 1199, startPoint y: 336, endPoint x: 1137, endPoint y: 340, distance: 61.3
click at [1137, 340] on div "הצג תמונת טופס" at bounding box center [951, 333] width 569 height 20
click at [1190, 370] on div "שם שפה עברית אייקון אפשר שיתוף רק למשתמשי החברה אפשר "שלח אל" שלח למשתמשי מערכת…" at bounding box center [958, 84] width 606 height 936
click at [1196, 357] on span "ללא" at bounding box center [952, 354] width 553 height 21
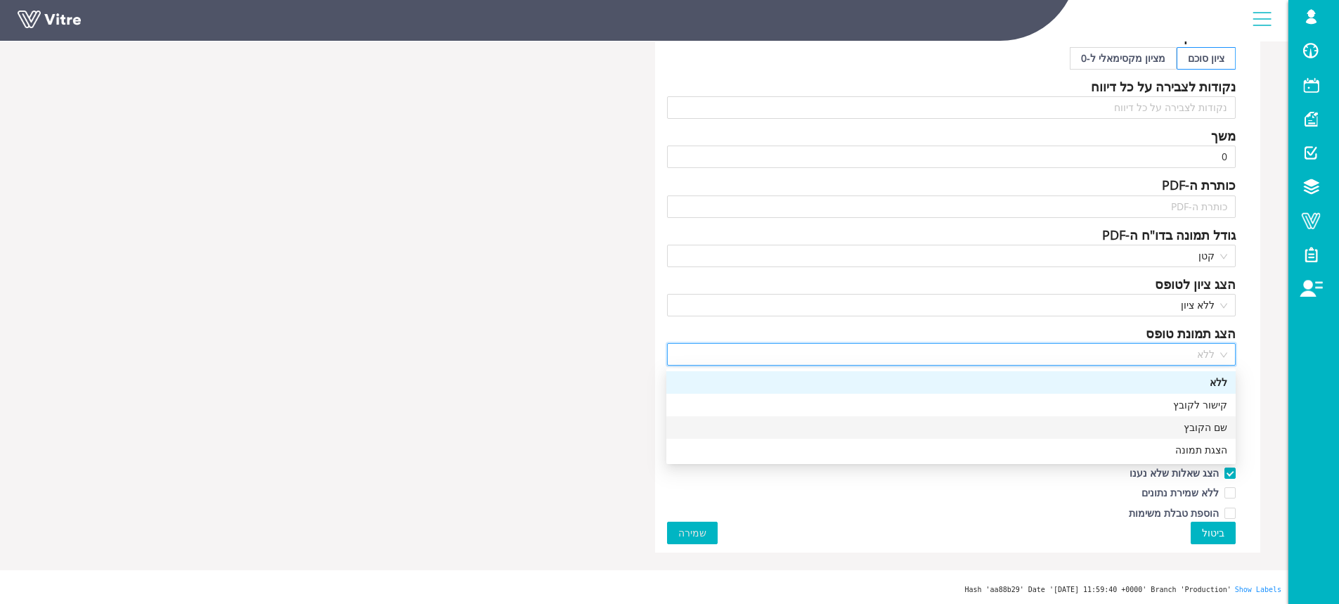
click at [1247, 386] on div "שם שפה עברית אייקון אפשר שיתוף רק למשתמשי החברה אפשר "שלח אל" שלח למשתמשי מערכת…" at bounding box center [958, 84] width 606 height 936
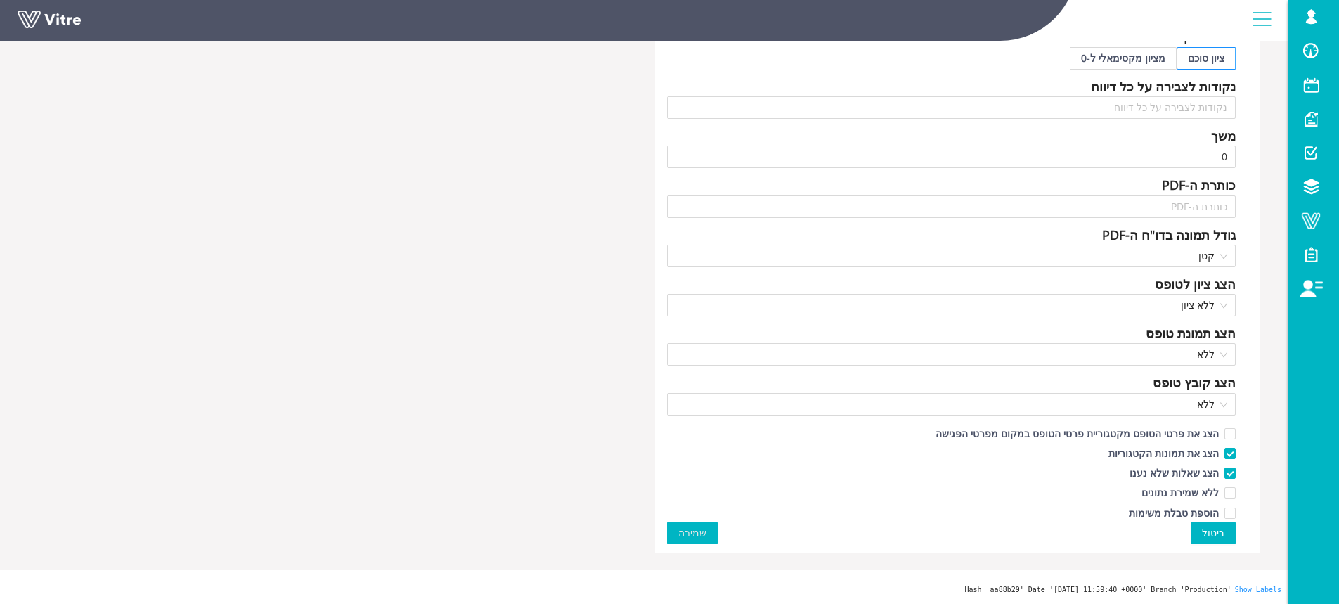
click at [1231, 546] on div "שם שפה עברית אייקון אפשר שיתוף רק למשתמשי החברה אפשר "שלח אל" שלח למשתמשי מערכת…" at bounding box center [958, 84] width 606 height 936
click at [1223, 537] on span "ביטול" at bounding box center [1213, 532] width 22 height 15
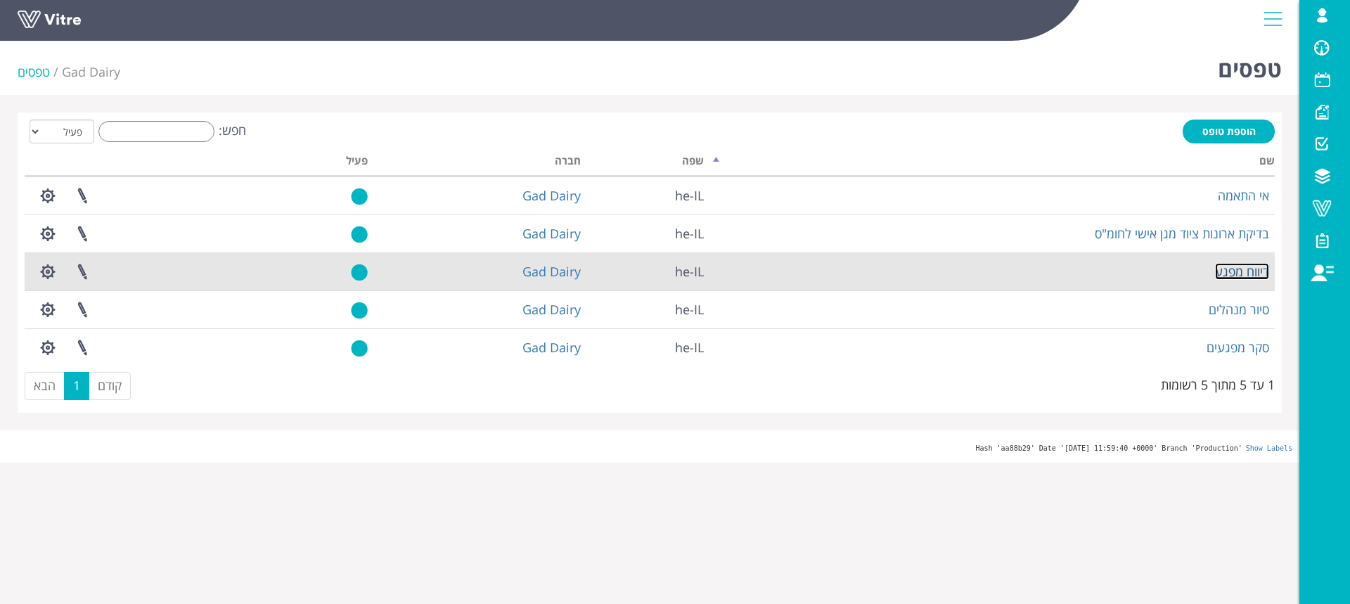
click at [1250, 269] on link "דיווח מפגע" at bounding box center [1242, 271] width 54 height 17
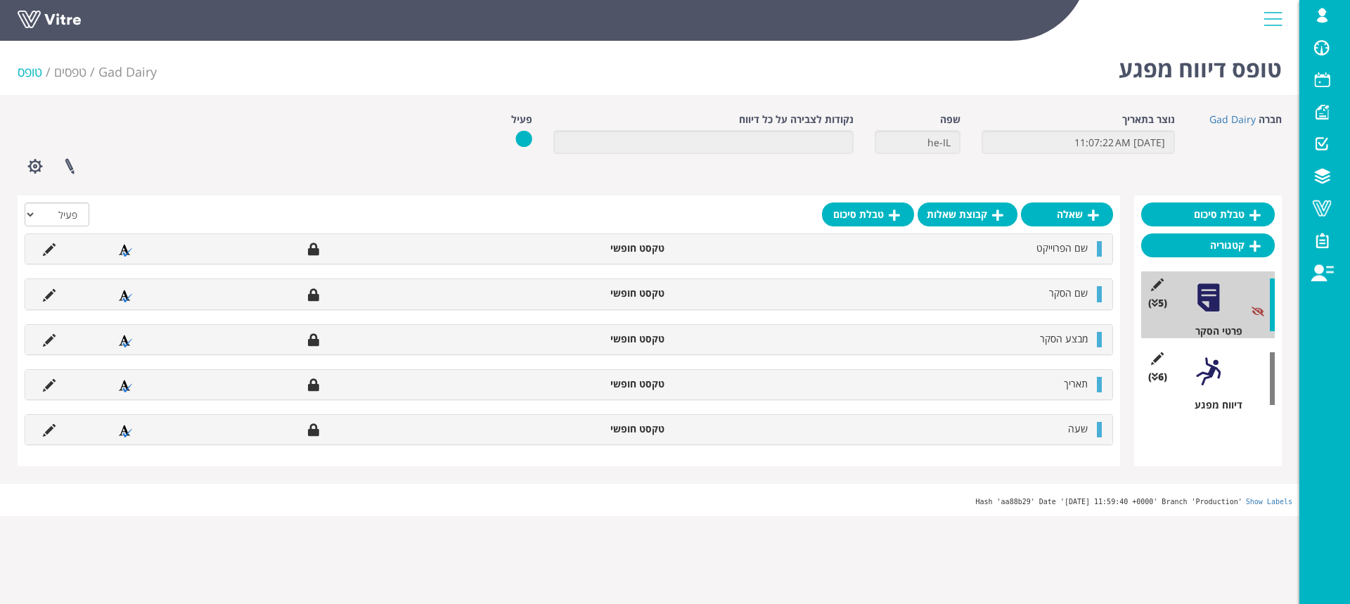
click at [1207, 297] on div at bounding box center [1208, 298] width 32 height 32
click at [1212, 375] on div at bounding box center [1208, 372] width 32 height 32
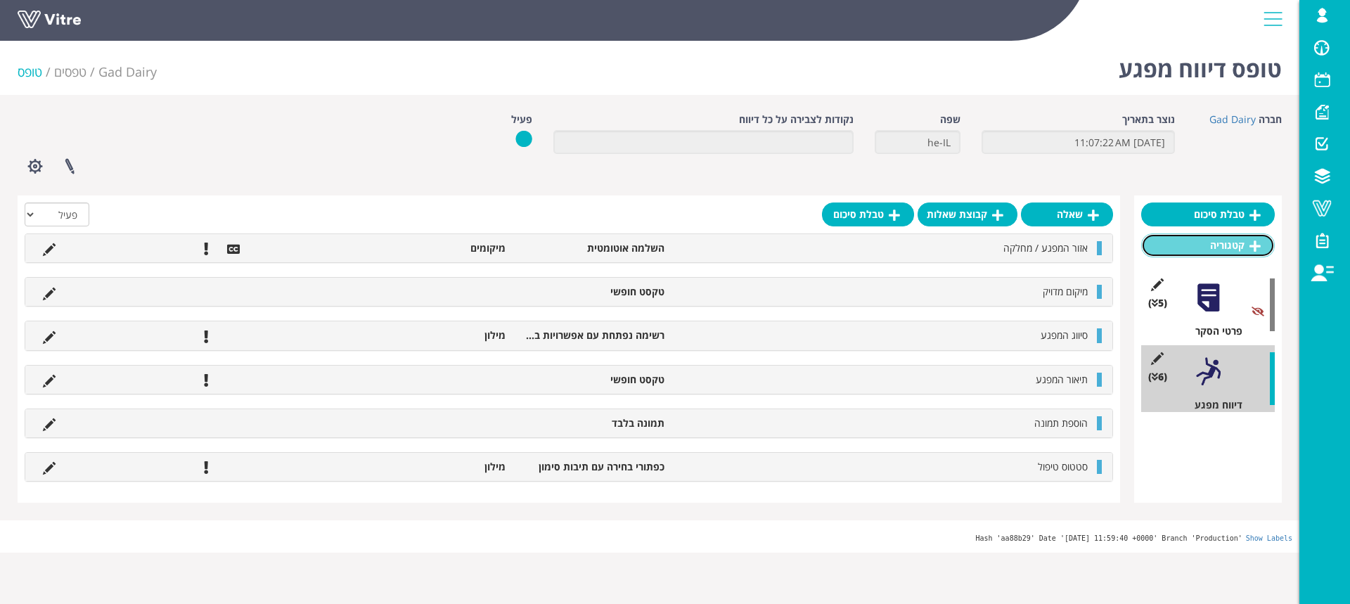
click at [1227, 245] on link "קטגוריה" at bounding box center [1208, 245] width 134 height 24
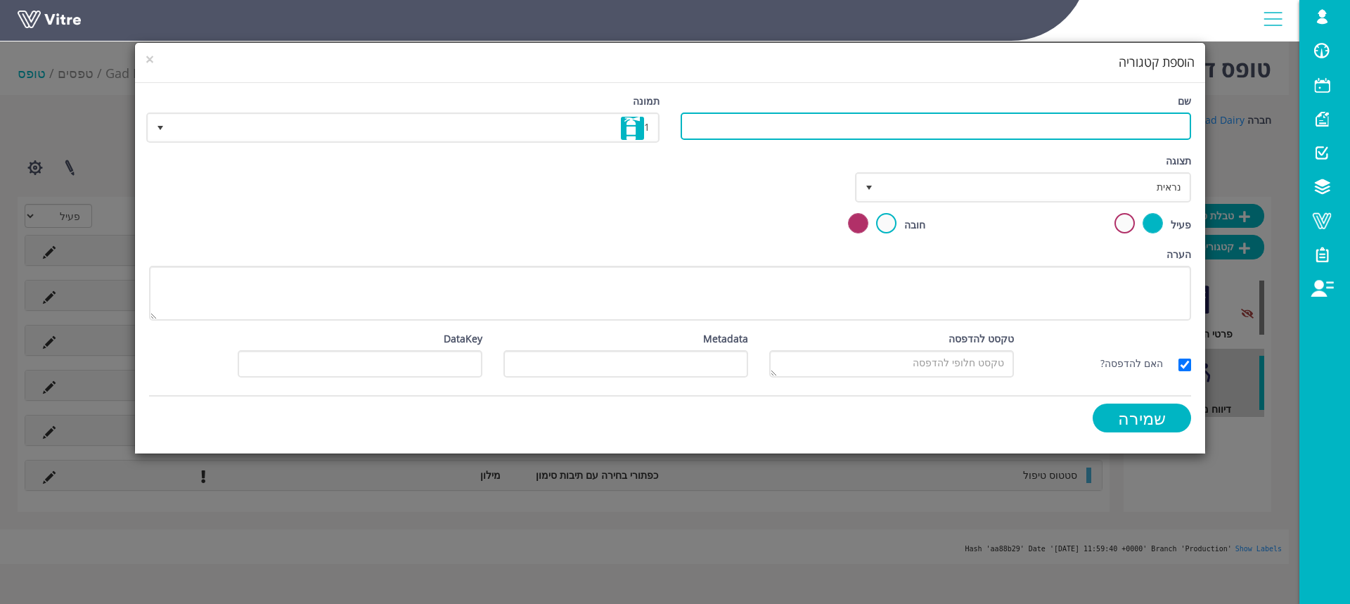
click at [1168, 116] on input "שם" at bounding box center [936, 125] width 510 height 27
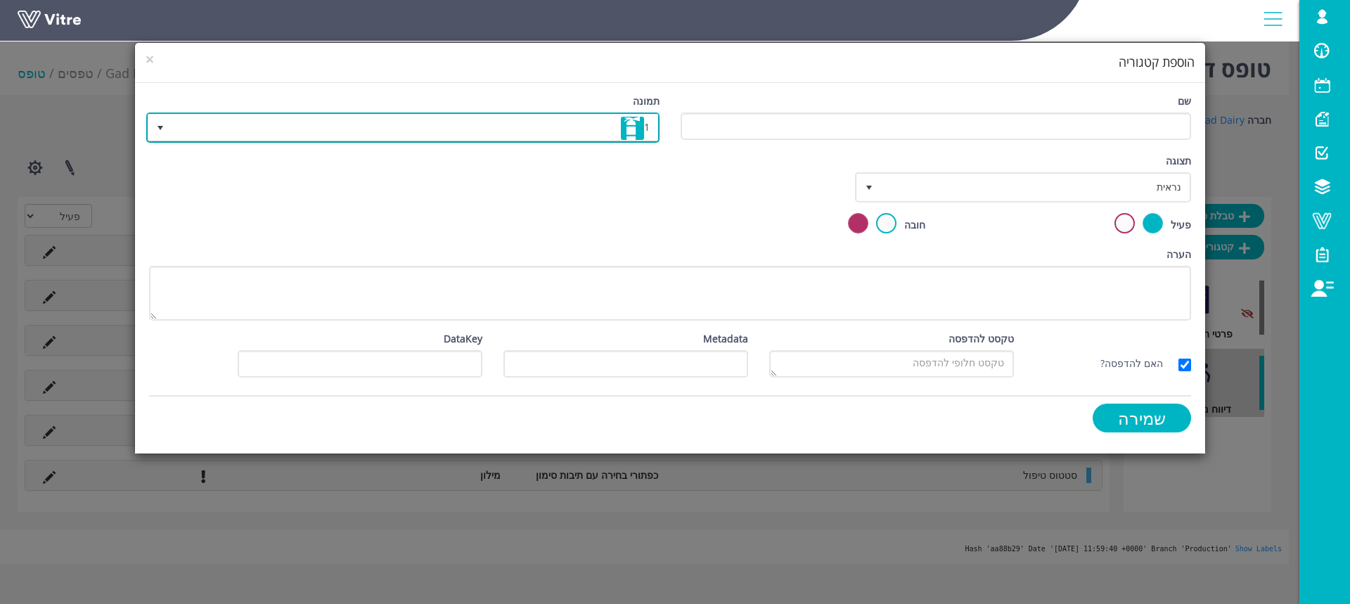
click at [580, 130] on span "1" at bounding box center [415, 127] width 485 height 25
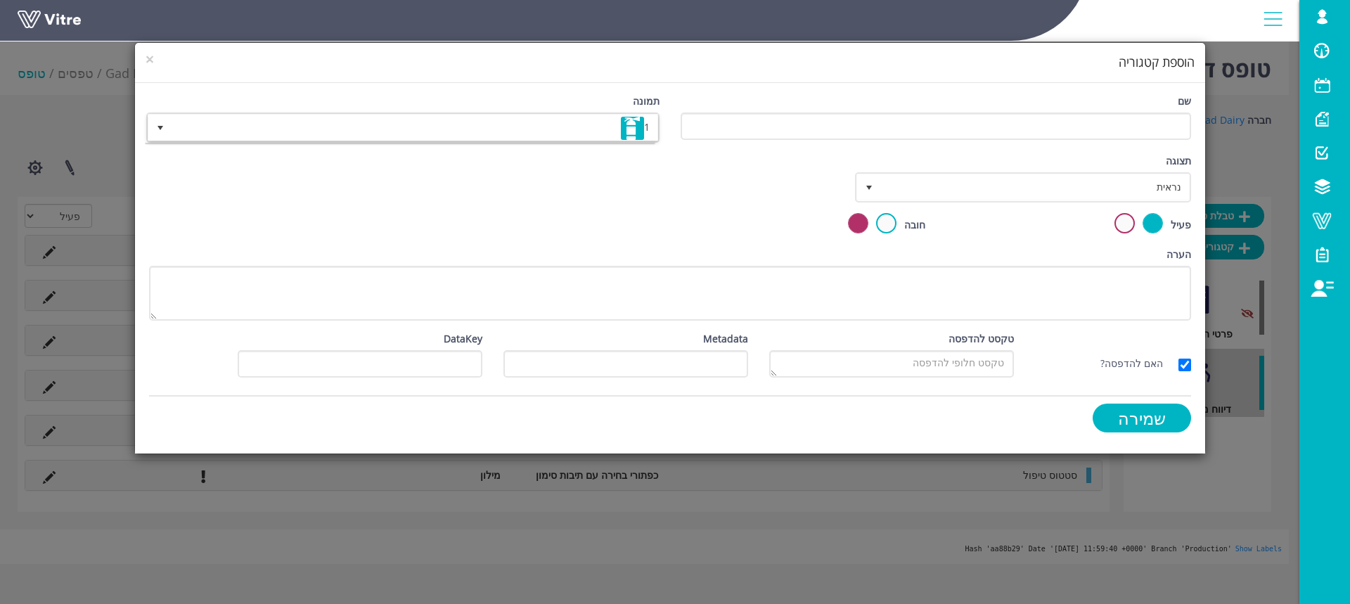
click at [735, 206] on div "תצוגה נראית 0 קביעת משך דקות 0 קבע חוקיות קביעת משך" at bounding box center [669, 183] width 1063 height 60
click at [942, 178] on span "נראית" at bounding box center [1036, 186] width 308 height 25
click at [768, 204] on div "תצוגה נראית 0 קביעת משך דקות 0 קבע חוקיות קביעת משך" at bounding box center [669, 183] width 1063 height 60
click at [915, 169] on div "תצוגה נראית 0" at bounding box center [1024, 177] width 333 height 49
click at [909, 179] on span "נראית" at bounding box center [1036, 186] width 308 height 25
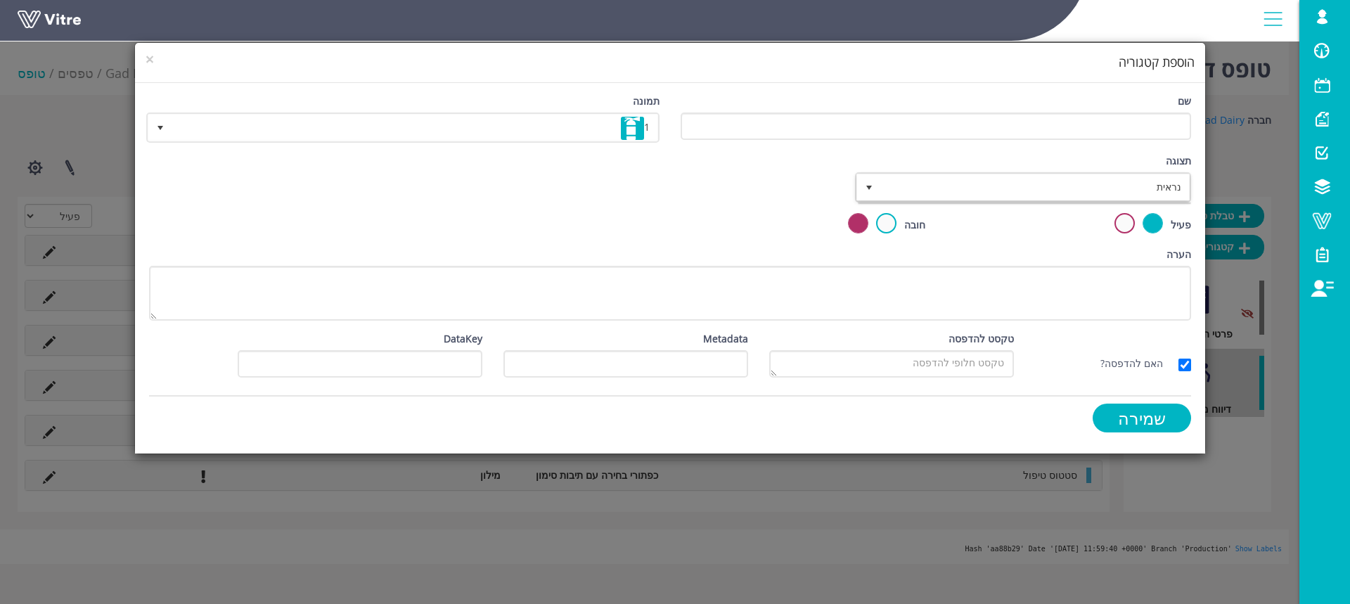
click at [733, 238] on div "חובה" at bounding box center [803, 230] width 266 height 34
click at [948, 186] on span "נראית" at bounding box center [1036, 186] width 308 height 25
click at [694, 198] on div "תצוגה נראית 0 קביעת משך דקות 0 קבע חוקיות קביעת משך" at bounding box center [669, 183] width 1063 height 60
drag, startPoint x: 143, startPoint y: 58, endPoint x: 150, endPoint y: 60, distance: 7.3
click at [150, 60] on div "× הוספת קטגוריה" at bounding box center [670, 63] width 1070 height 40
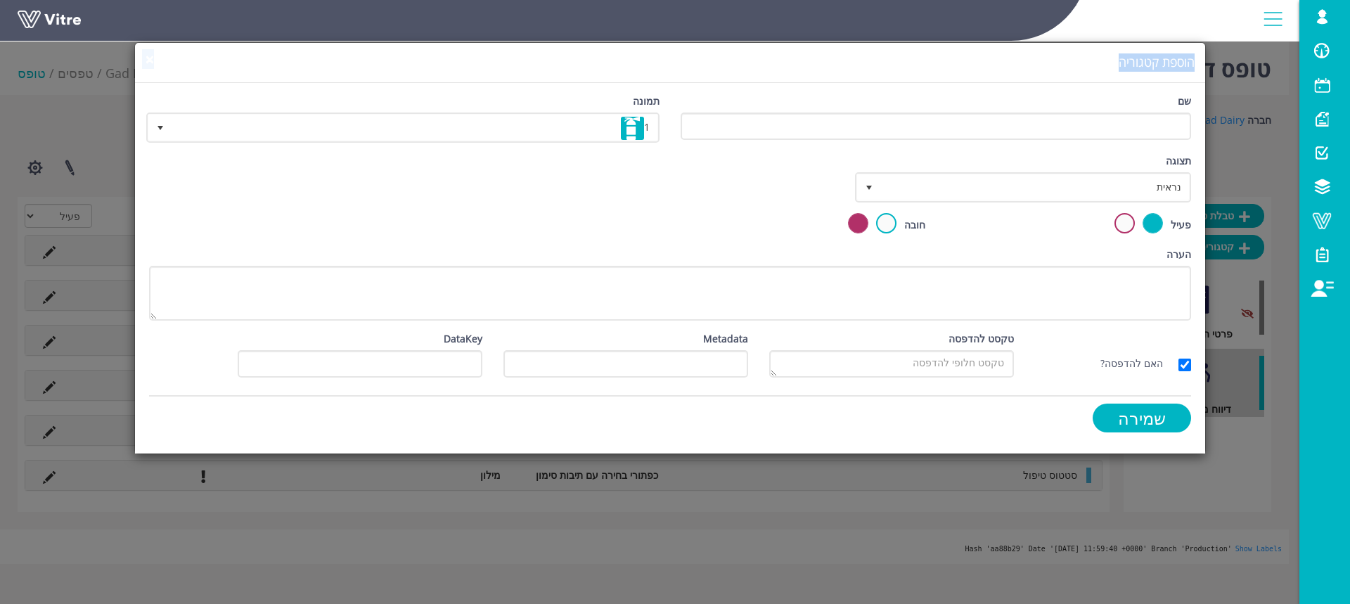
click at [201, 56] on h4 "הוספת קטגוריה" at bounding box center [670, 62] width 1049 height 18
drag, startPoint x: 149, startPoint y: 62, endPoint x: 258, endPoint y: 69, distance: 109.2
click at [252, 72] on div "× הוספת קטגוריה" at bounding box center [670, 63] width 1070 height 40
click at [148, 60] on span "×" at bounding box center [150, 59] width 8 height 20
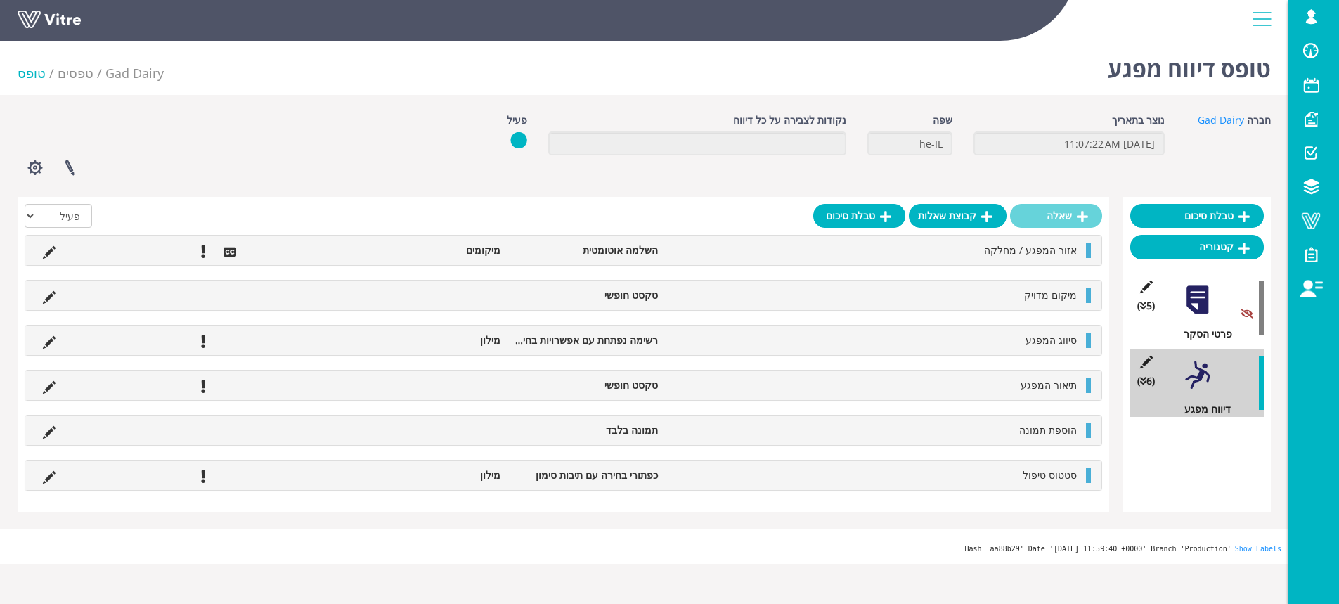
drag, startPoint x: 1050, startPoint y: 226, endPoint x: 1074, endPoint y: 215, distance: 25.8
drag, startPoint x: 1074, startPoint y: 215, endPoint x: 1194, endPoint y: 178, distance: 126.5
click at [1194, 178] on div "חברה Gad Dairy נוצר בתאריך 7/10/2023 11:07:22 AM שפה he-IL נקודות לצבירה על כל …" at bounding box center [644, 149] width 1275 height 74
click at [949, 487] on div "סטטוס טיפול כפתורי בחירה עם תיבות סימון מילון" at bounding box center [563, 475] width 1076 height 30
click at [46, 253] on icon at bounding box center [49, 252] width 13 height 13
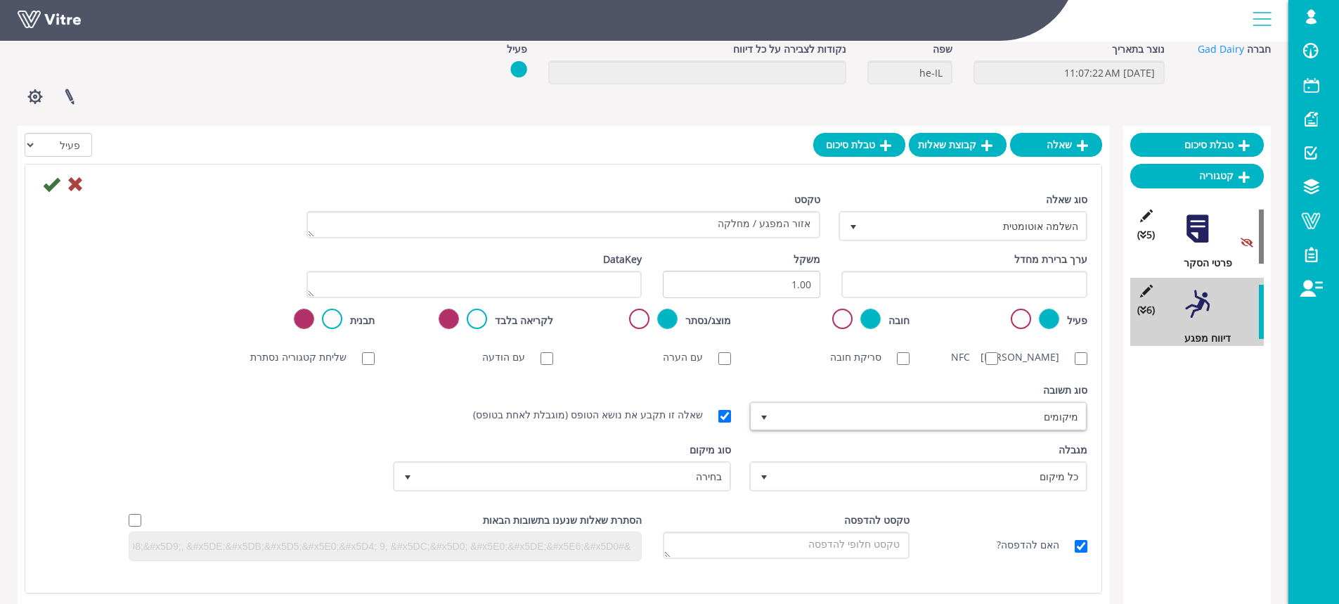
scroll to position [70, 0]
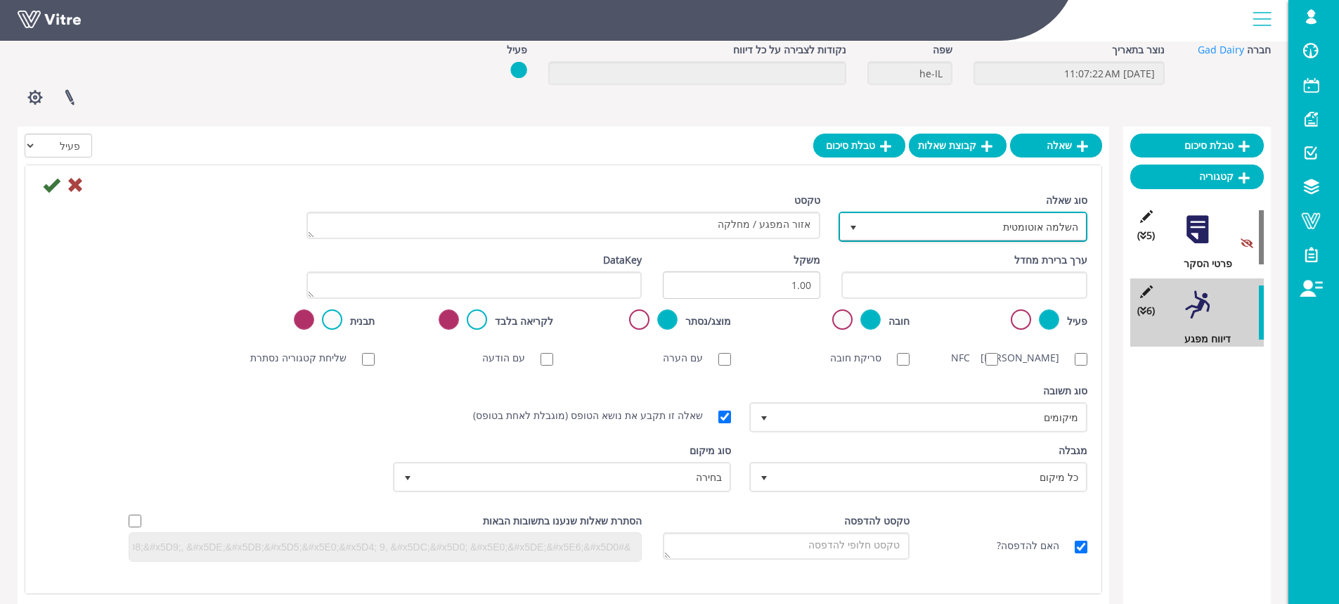
click at [957, 224] on span "השלמה אוטומטית" at bounding box center [975, 226] width 221 height 25
click at [797, 335] on div "חובה" at bounding box center [831, 326] width 179 height 34
drag, startPoint x: 818, startPoint y: 180, endPoint x: 820, endPoint y: 208, distance: 28.2
click at [820, 208] on form "סוג שאלה השלמה אוטומטית 11 טקסט אזור המפגע / מחלקה ערך ברירת מחדל משקל 1.00 Dat…" at bounding box center [563, 374] width 1048 height 397
click at [811, 201] on label "טקסט" at bounding box center [807, 200] width 26 height 15
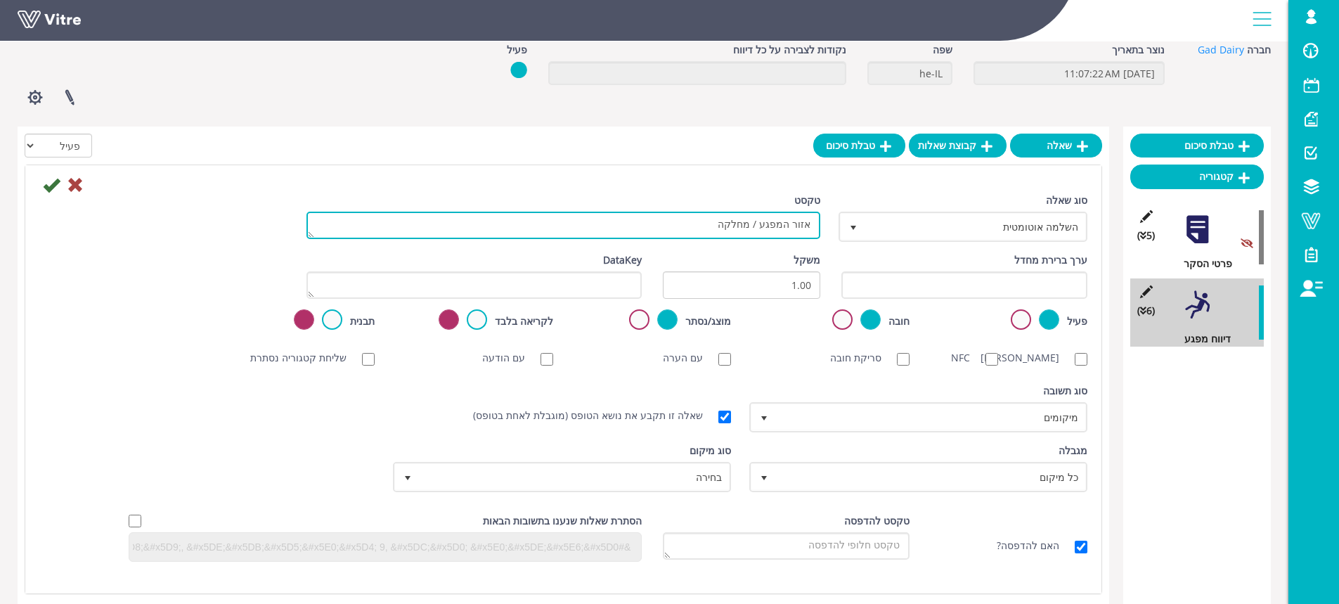
click at [811, 212] on textarea "אזור המפגע / מחלקה" at bounding box center [564, 225] width 514 height 27
drag, startPoint x: 691, startPoint y: 220, endPoint x: 837, endPoint y: 273, distance: 155.7
click at [822, 215] on div "טקסט אזור המפגע / מחלקה" at bounding box center [563, 221] width 535 height 57
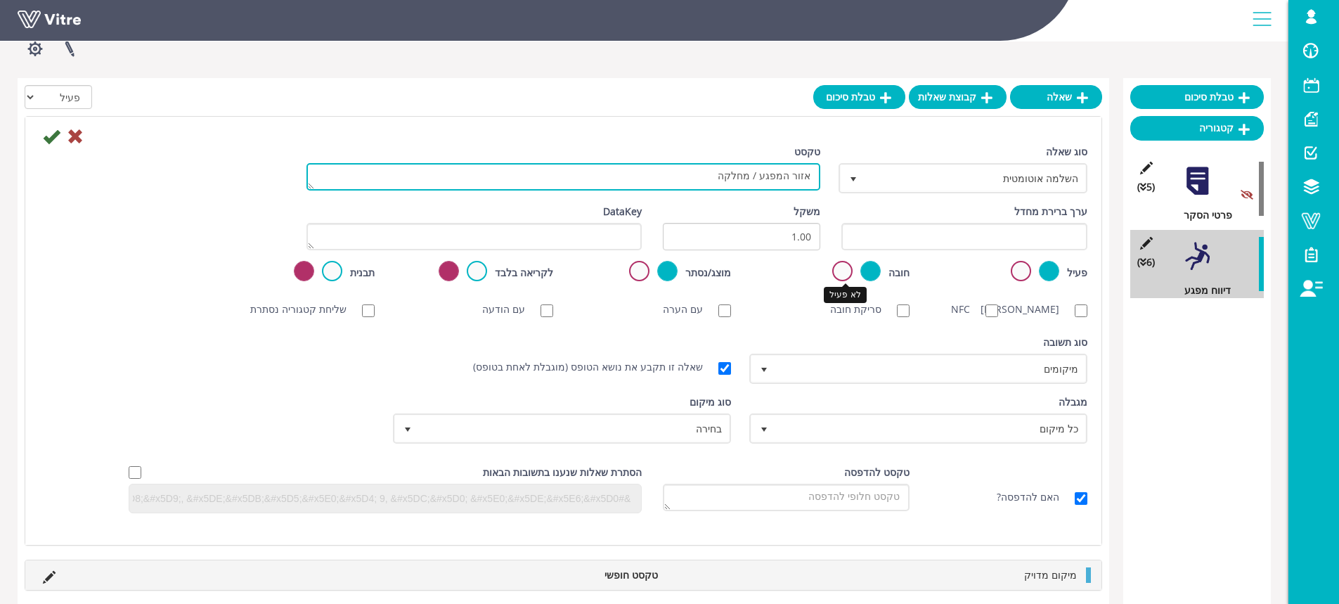
scroll to position [141, 0]
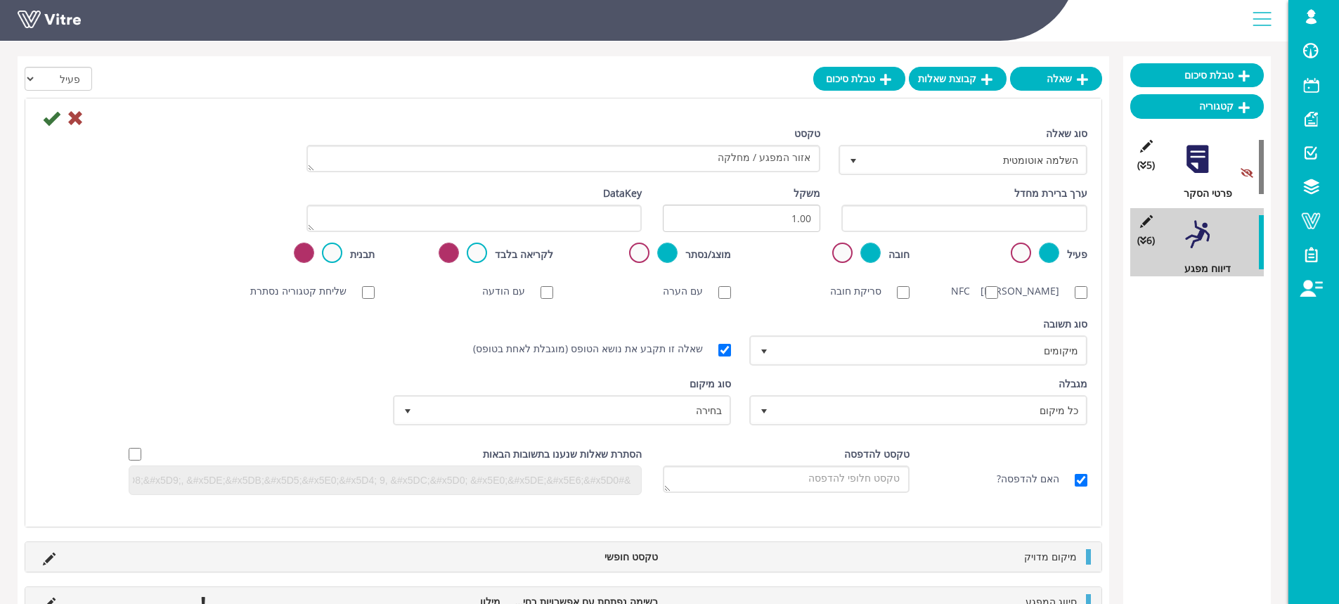
click at [789, 306] on div "סריקת ברקוד NFC סריקת חובה עם הערה עם הודעה שליחת קטגוריה נסתרת ללא תמונה תמונת…" at bounding box center [563, 291] width 1069 height 30
click at [79, 118] on icon at bounding box center [75, 118] width 17 height 17
